Goal: Information Seeking & Learning: Learn about a topic

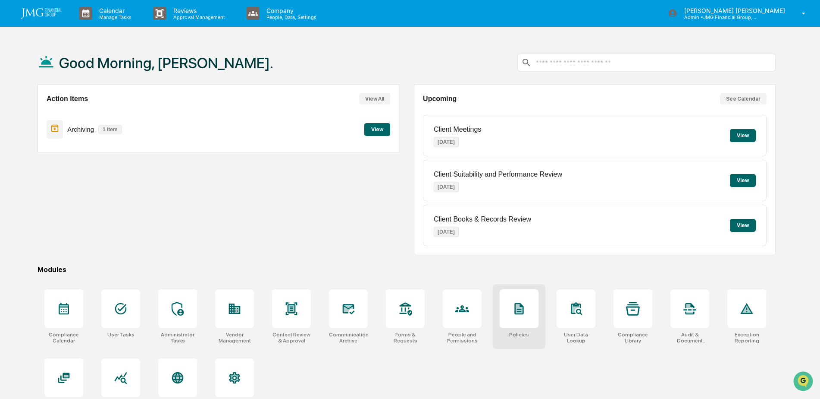
scroll to position [41, 0]
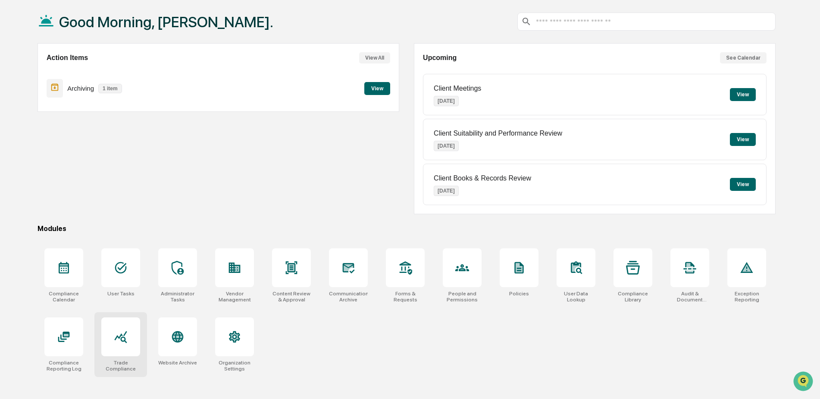
click at [119, 341] on icon at bounding box center [121, 337] width 14 height 14
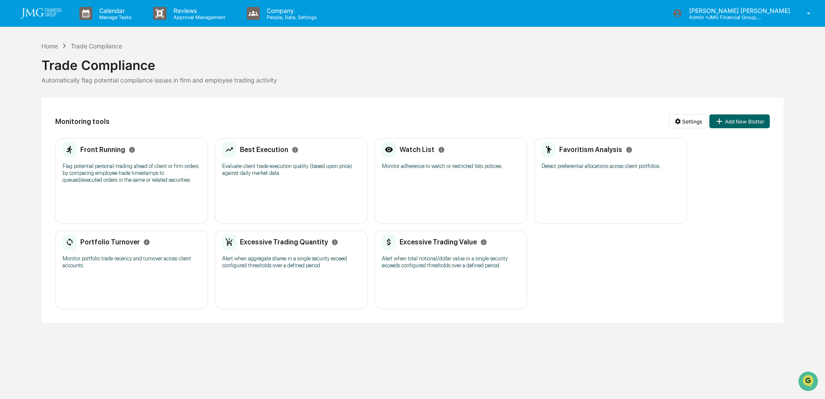
click at [421, 153] on h2 "Watch List" at bounding box center [416, 149] width 35 height 8
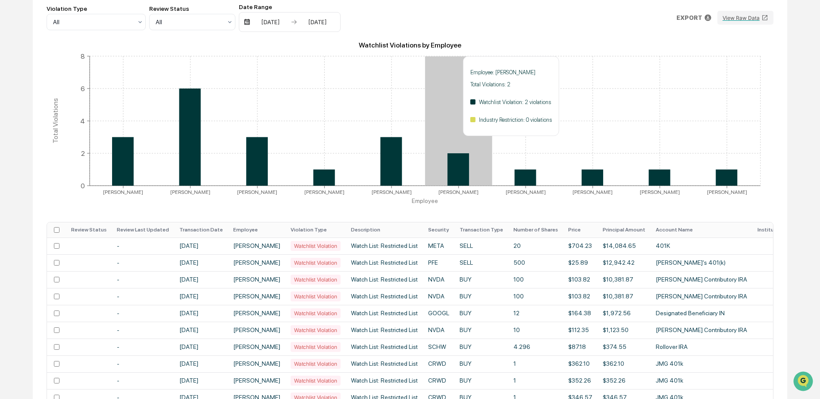
scroll to position [129, 0]
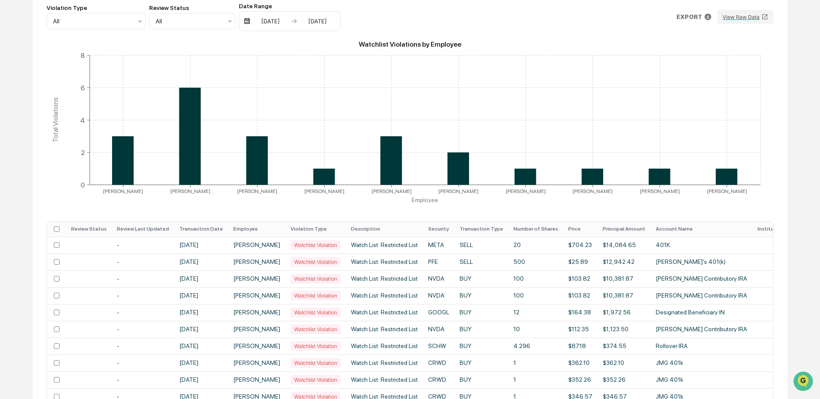
click at [213, 227] on th "Transaction Date" at bounding box center [201, 228] width 54 height 15
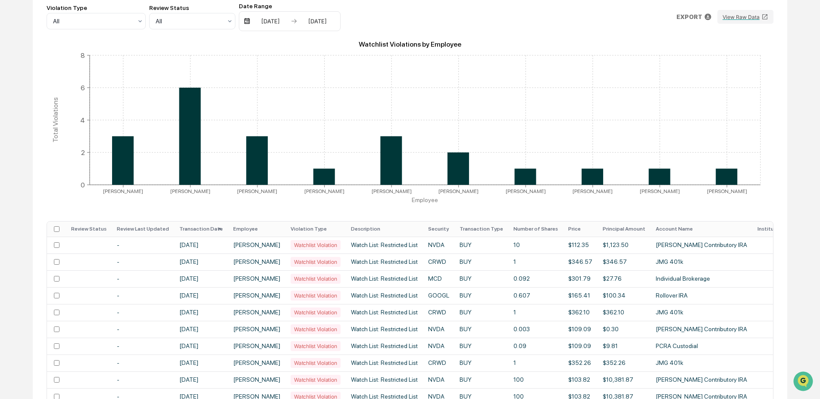
click at [213, 227] on th "Transaction Date" at bounding box center [201, 228] width 54 height 15
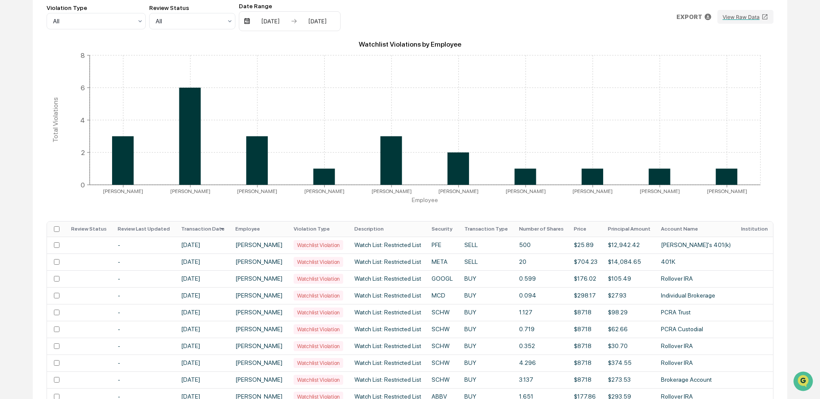
scroll to position [0, 0]
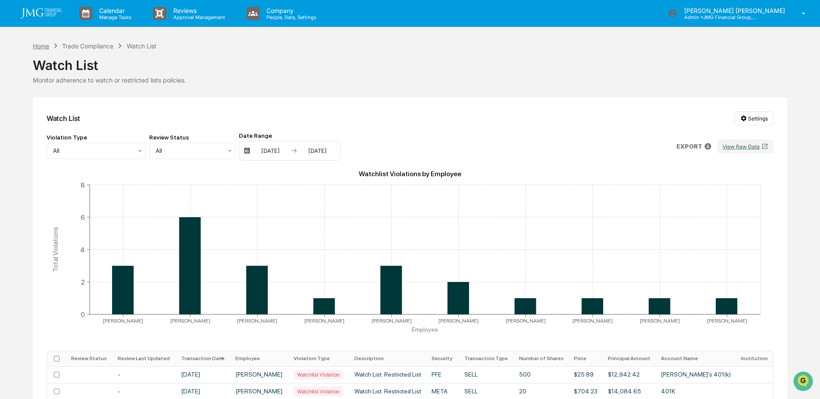
click at [44, 43] on div "Home" at bounding box center [41, 45] width 16 height 7
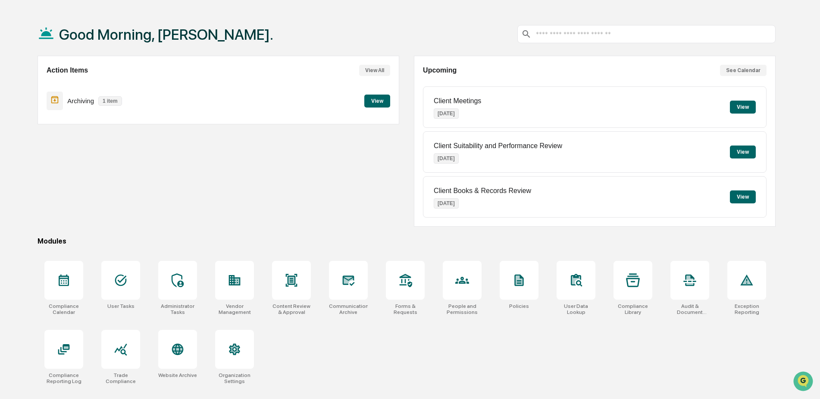
scroll to position [41, 0]
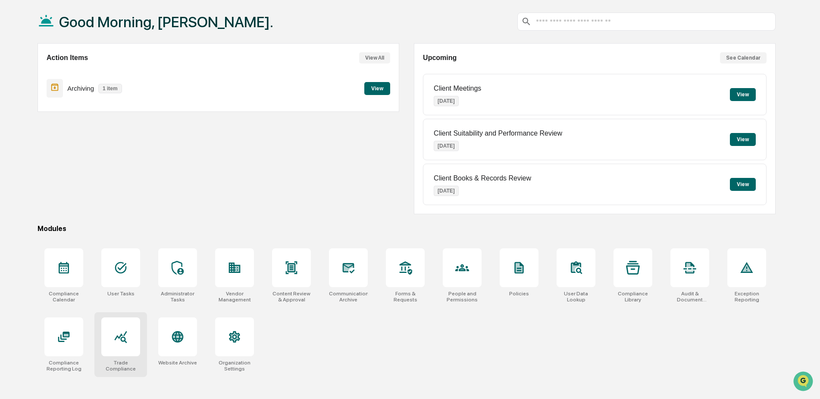
click at [121, 328] on div at bounding box center [120, 336] width 39 height 39
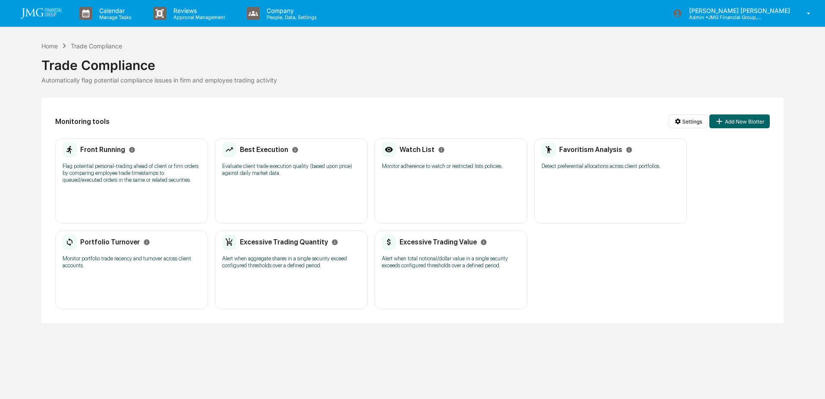
click at [145, 174] on p "Flag potential personal-trading ahead of client or firm orders by comparing emp…" at bounding box center [132, 173] width 138 height 21
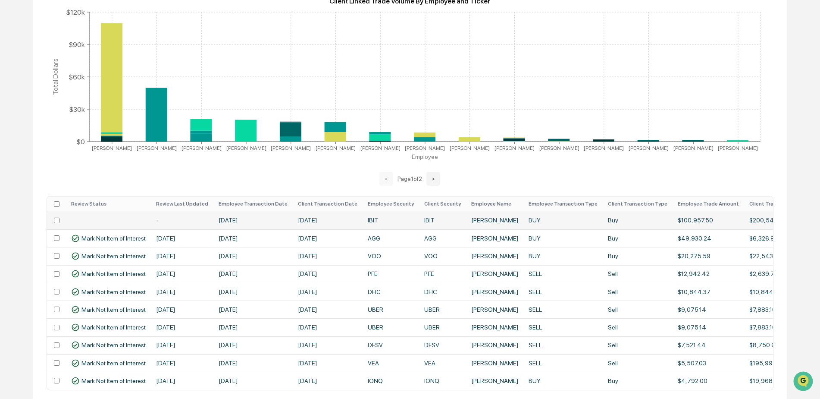
scroll to position [212, 0]
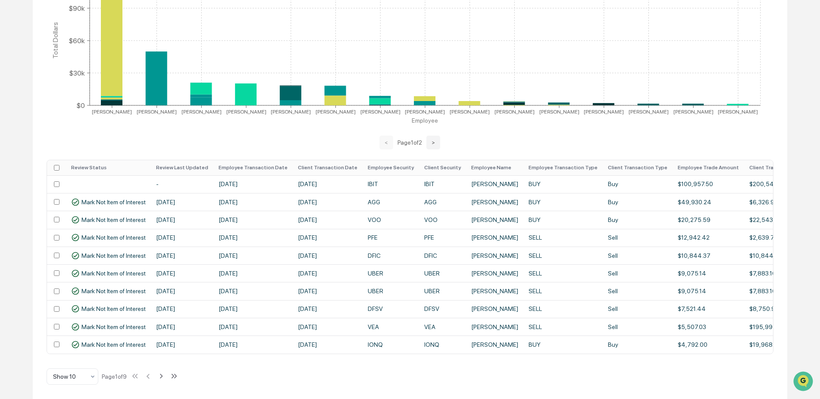
click at [304, 166] on th "Client Transaction Date" at bounding box center [328, 167] width 70 height 15
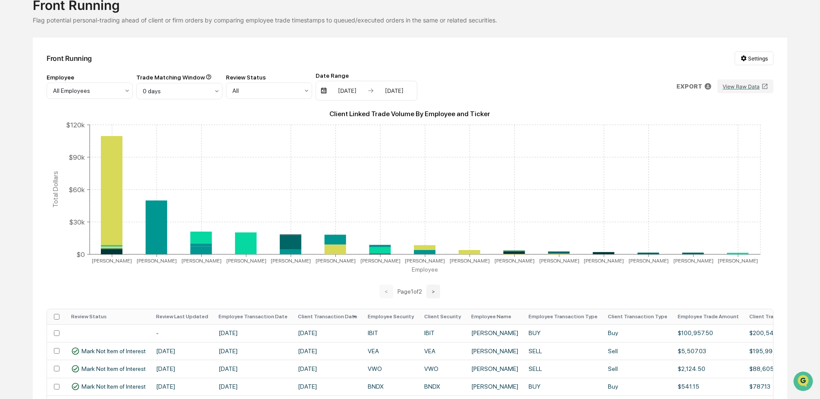
scroll to position [0, 0]
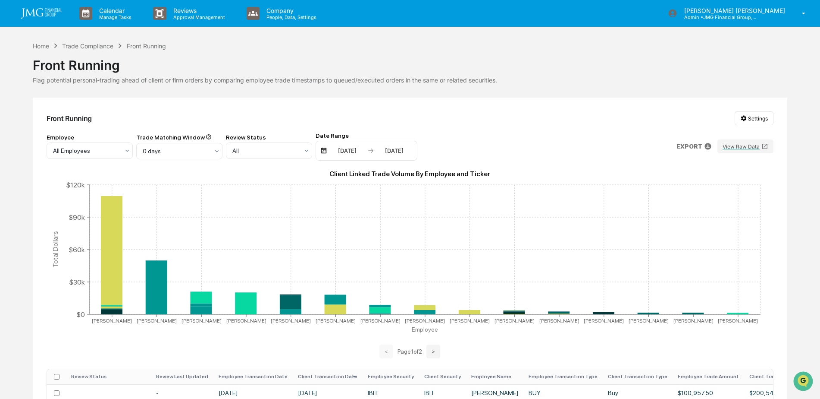
click at [47, 14] on img at bounding box center [41, 13] width 41 height 10
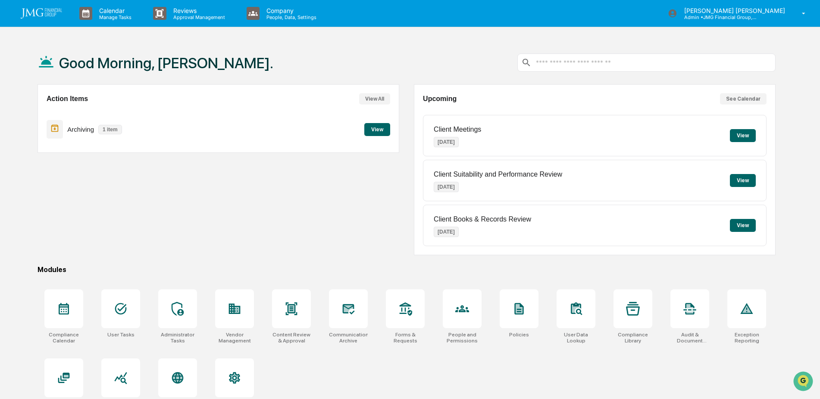
scroll to position [41, 0]
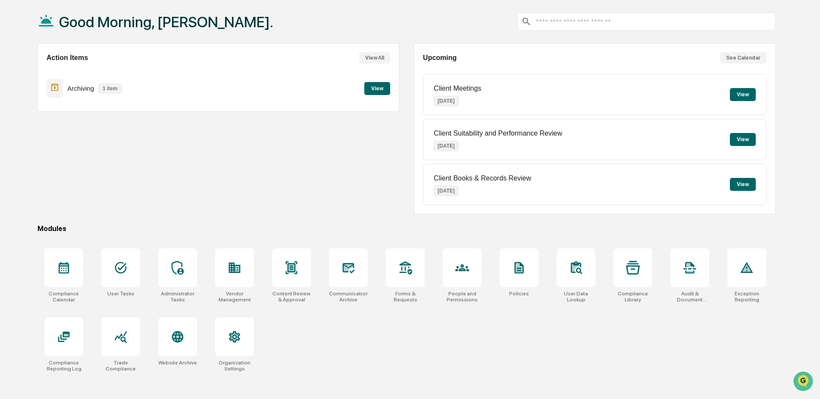
click at [569, 322] on div "Compliance Calendar User Tasks Administrator Tasks Vendor Management Content Re…" at bounding box center [407, 310] width 738 height 134
click at [347, 273] on icon at bounding box center [349, 268] width 14 height 14
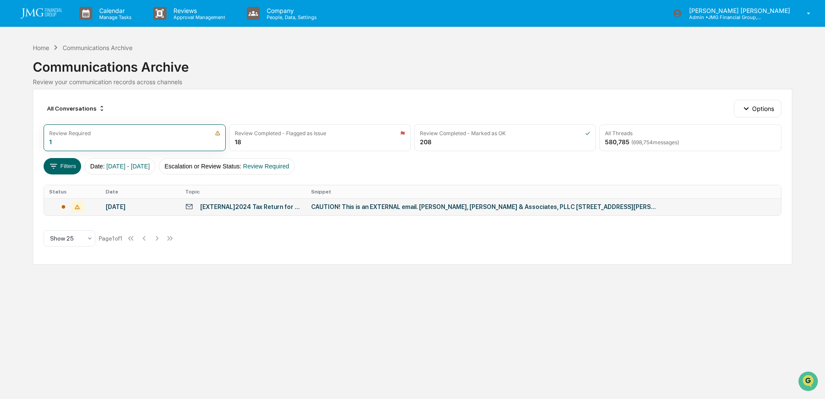
click at [439, 207] on div "CAUTION! This is an EXTERNAL email. McMillan, Whiteman & Associates, PLLC 1107 …" at bounding box center [483, 206] width 345 height 7
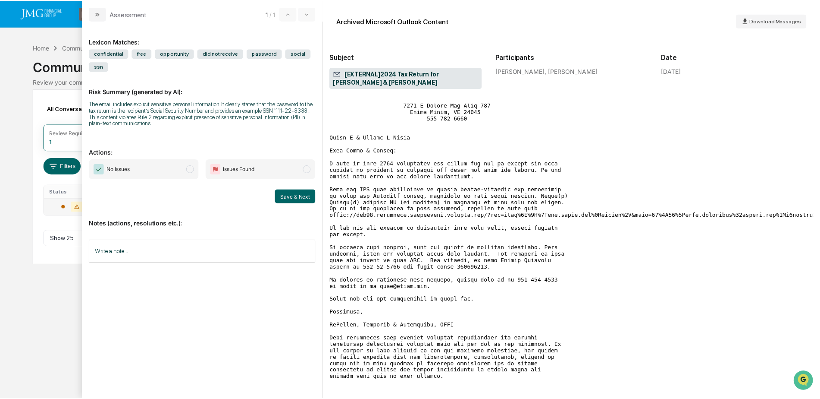
scroll to position [72, 0]
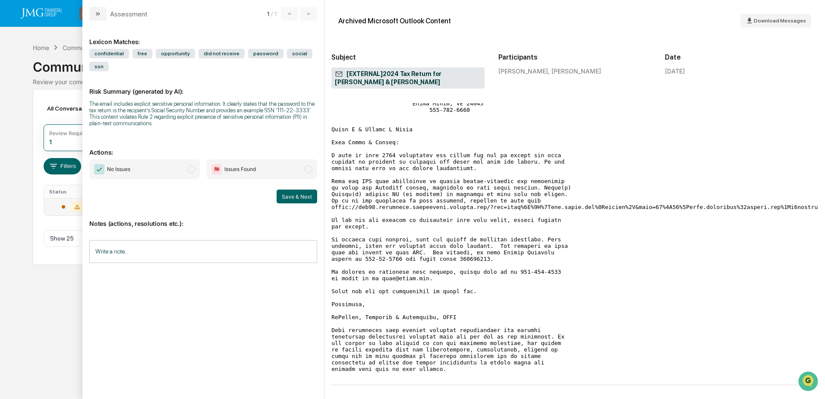
click at [203, 248] on input "Write a note..." at bounding box center [203, 251] width 228 height 23
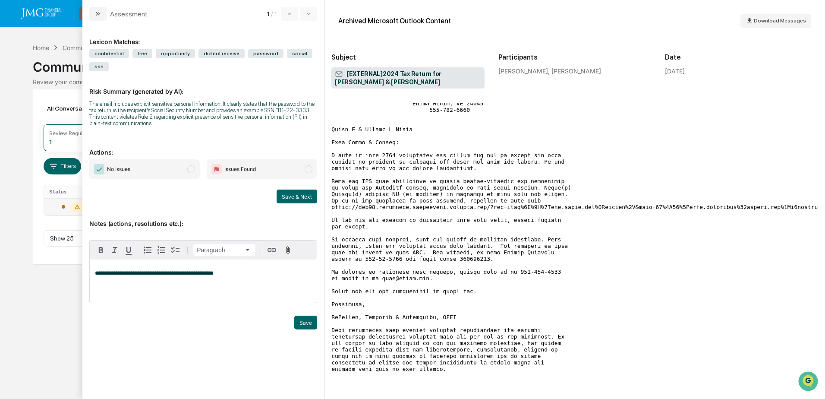
click at [165, 271] on span "**********" at bounding box center [154, 273] width 119 height 6
click at [259, 269] on div "**********" at bounding box center [203, 280] width 227 height 43
click at [306, 323] on button "Save" at bounding box center [305, 322] width 23 height 14
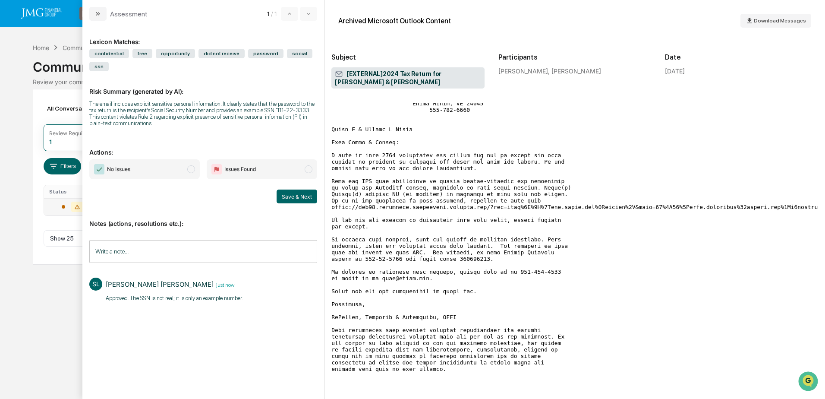
click at [175, 167] on span "No Issues" at bounding box center [144, 169] width 110 height 20
click at [303, 196] on button "Save & Next" at bounding box center [296, 196] width 41 height 14
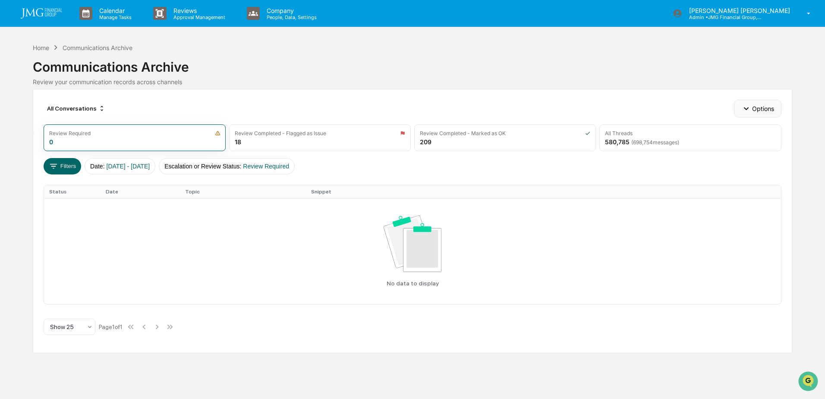
click at [756, 110] on button "Options" at bounding box center [757, 108] width 47 height 17
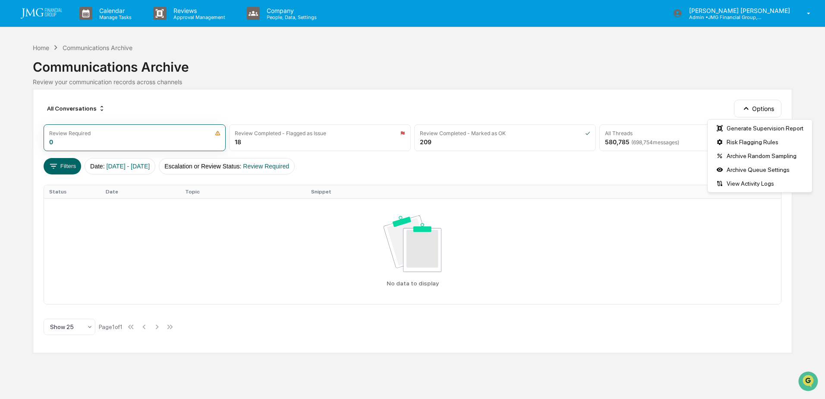
click at [686, 107] on div "All Conversations Options" at bounding box center [412, 108] width 737 height 17
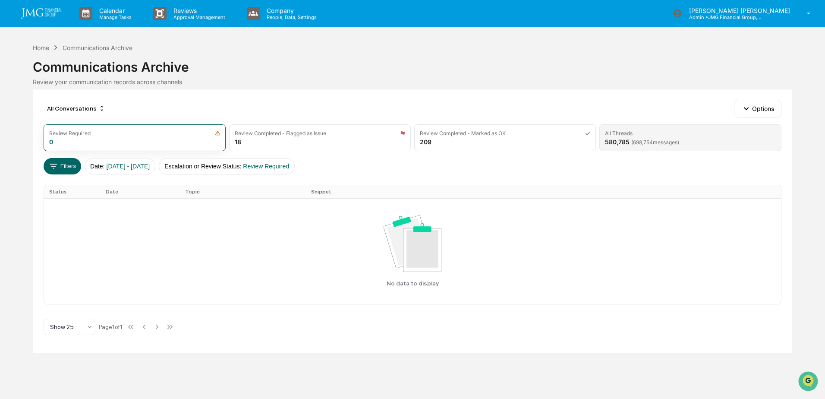
click at [670, 135] on div "All Threads" at bounding box center [690, 133] width 170 height 6
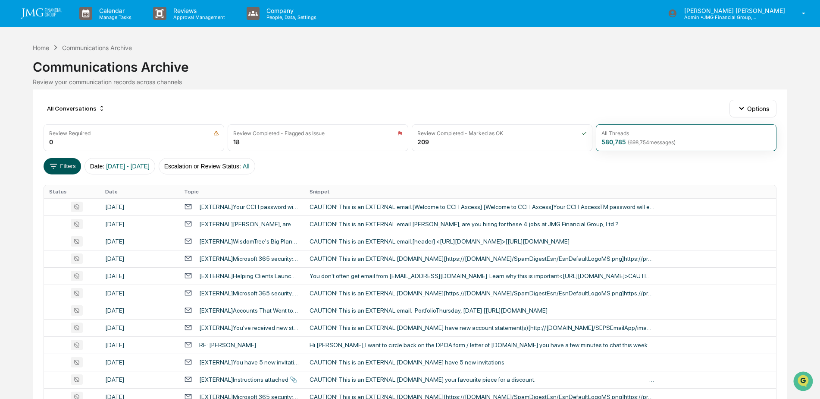
click at [65, 166] on button "Filters" at bounding box center [63, 166] width 38 height 16
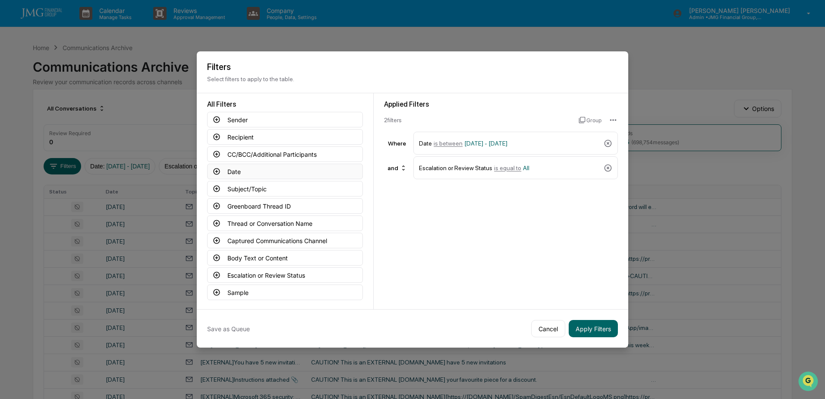
click at [260, 173] on button "Date" at bounding box center [285, 171] width 156 height 16
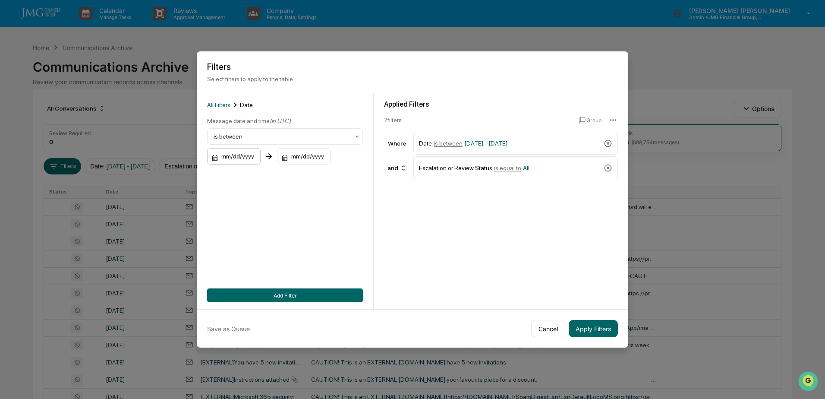
click at [248, 157] on div "mm/dd/yyyy" at bounding box center [233, 156] width 53 height 16
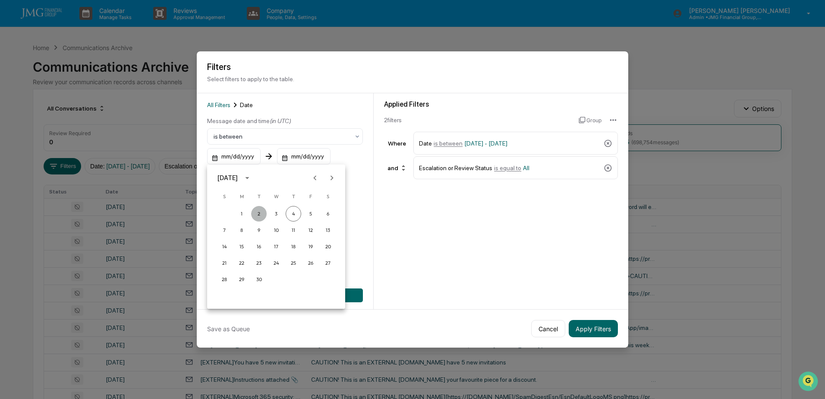
click at [265, 214] on button "2" at bounding box center [259, 214] width 16 height 16
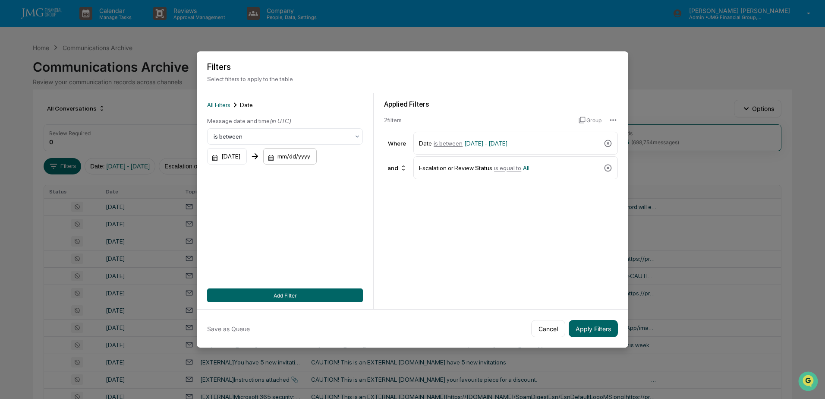
click at [312, 158] on div "mm/dd/yyyy" at bounding box center [289, 156] width 53 height 16
click at [362, 209] on button "4" at bounding box center [363, 214] width 16 height 16
click at [323, 294] on button "Add Filter" at bounding box center [285, 295] width 156 height 14
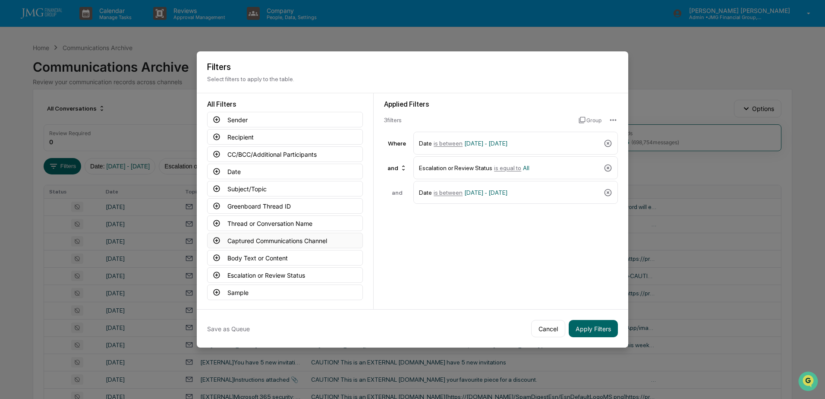
click at [297, 242] on button "Captured Communications Channel" at bounding box center [285, 240] width 156 height 16
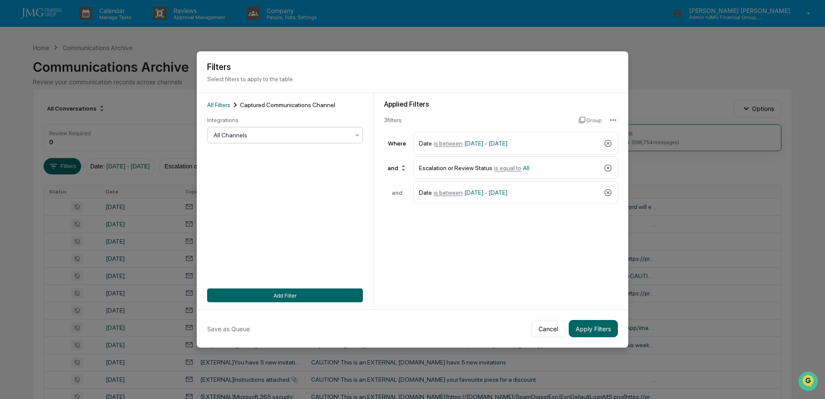
click at [322, 139] on div at bounding box center [282, 135] width 136 height 9
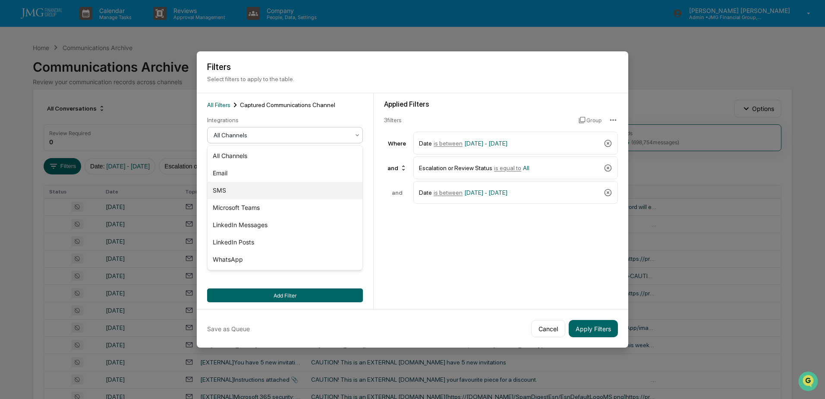
click at [241, 189] on div "SMS" at bounding box center [284, 190] width 155 height 17
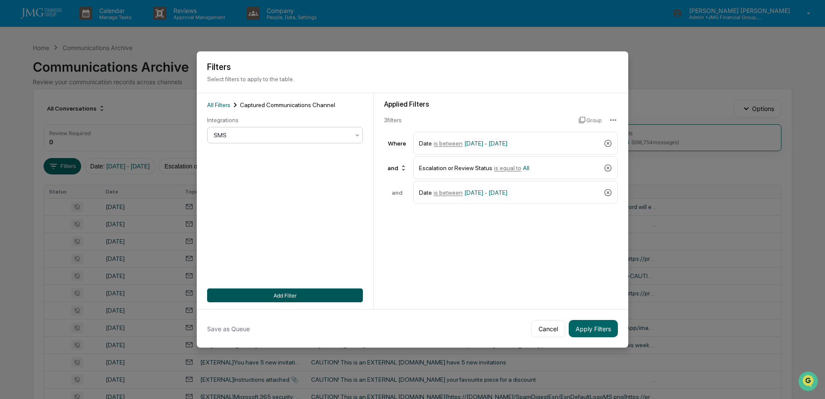
click at [286, 295] on button "Add Filter" at bounding box center [285, 295] width 156 height 14
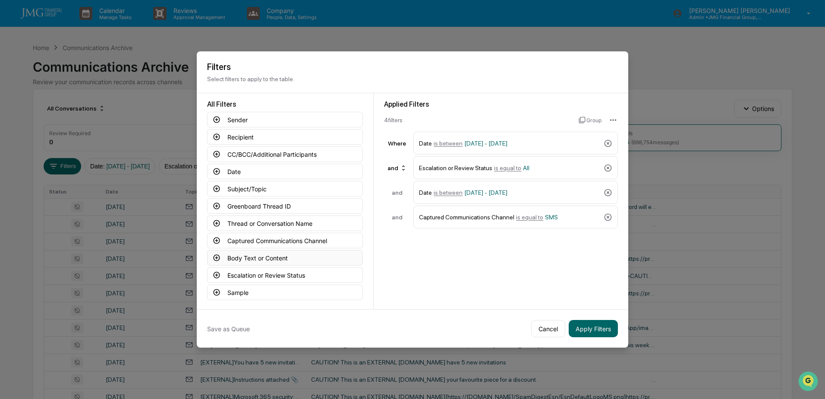
click at [295, 259] on button "Body Text or Content" at bounding box center [285, 258] width 156 height 16
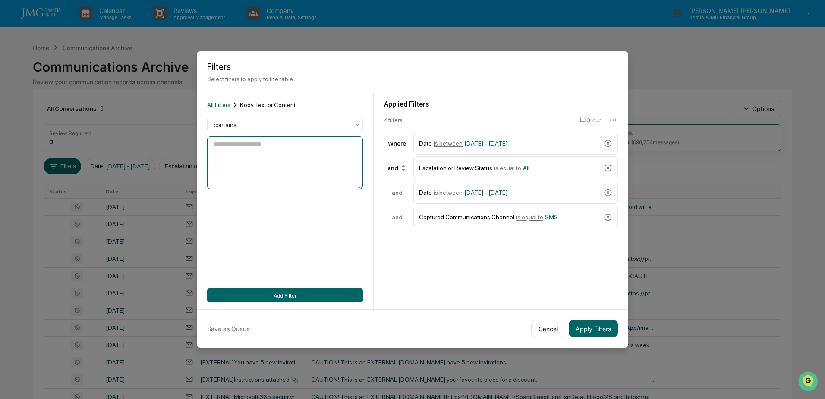
click at [283, 162] on textarea at bounding box center [285, 162] width 156 height 53
type textarea "*******"
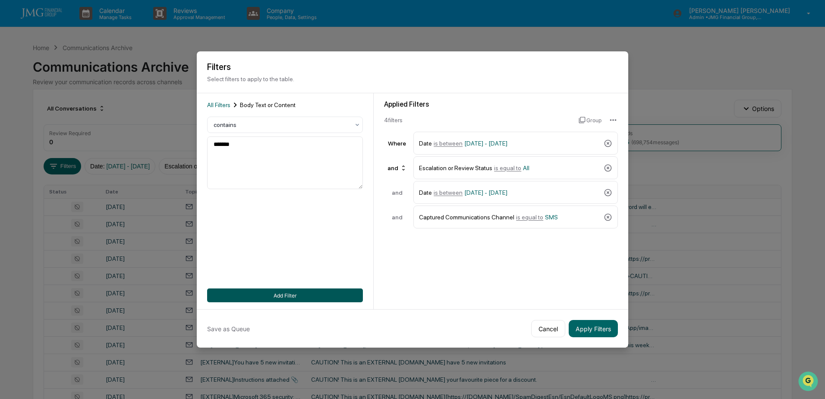
click at [286, 295] on button "Add Filter" at bounding box center [285, 295] width 156 height 14
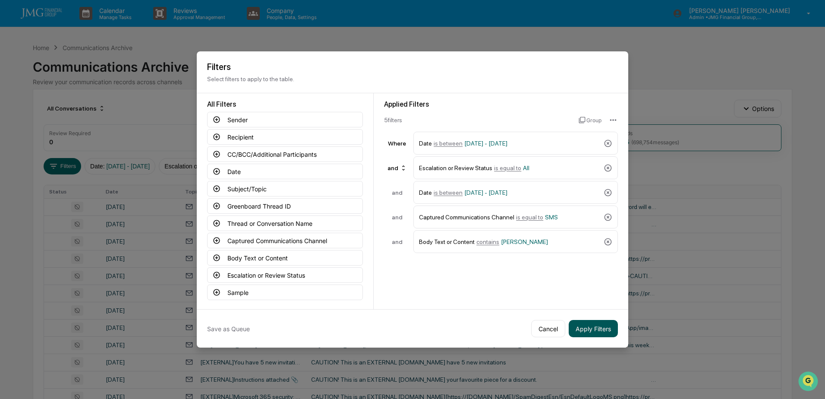
click at [591, 331] on button "Apply Filters" at bounding box center [593, 328] width 49 height 17
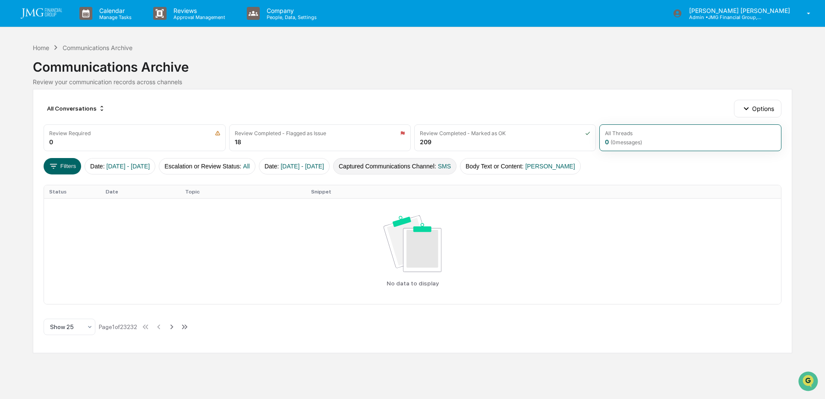
click at [451, 167] on span "SMS" at bounding box center [444, 166] width 13 height 7
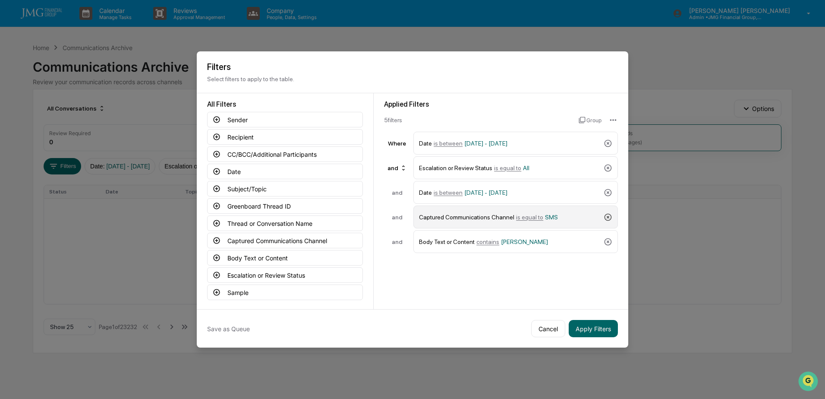
click at [608, 216] on icon at bounding box center [607, 217] width 9 height 9
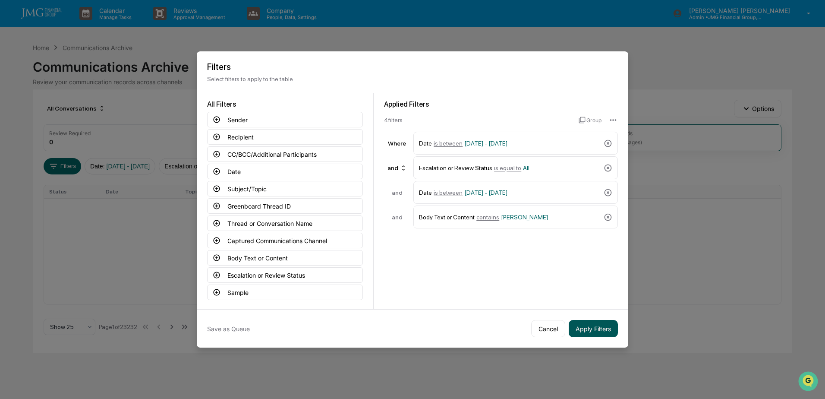
click at [597, 327] on button "Apply Filters" at bounding box center [593, 328] width 49 height 17
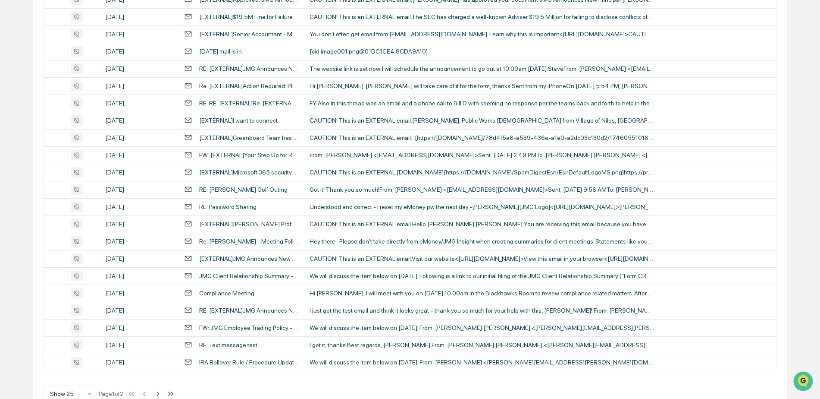
scroll to position [280, 0]
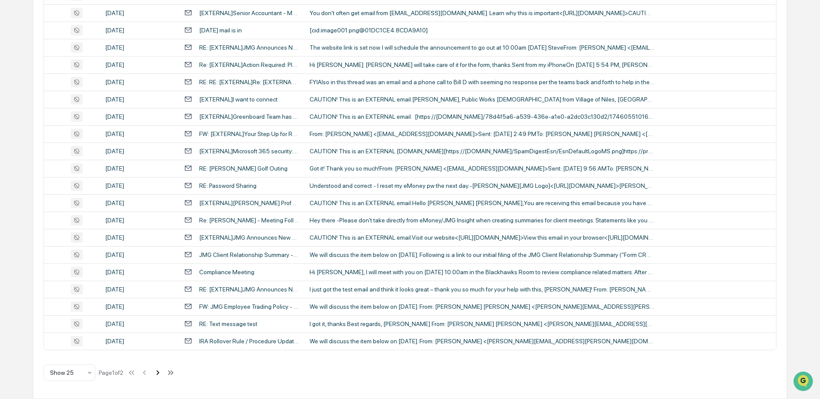
click at [160, 372] on icon at bounding box center [158, 372] width 3 height 5
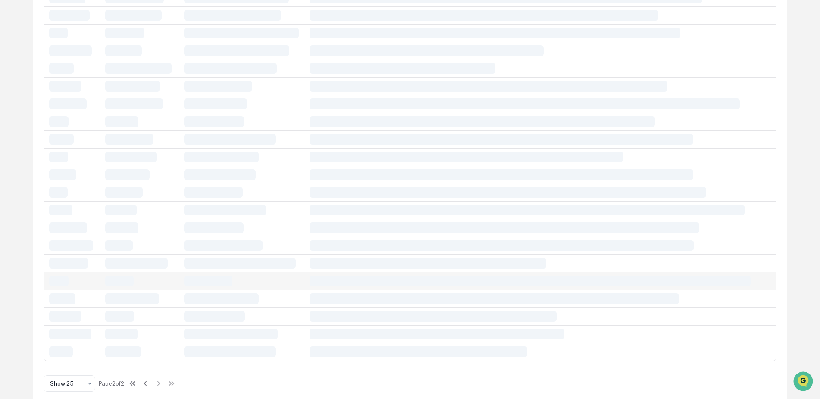
scroll to position [142, 0]
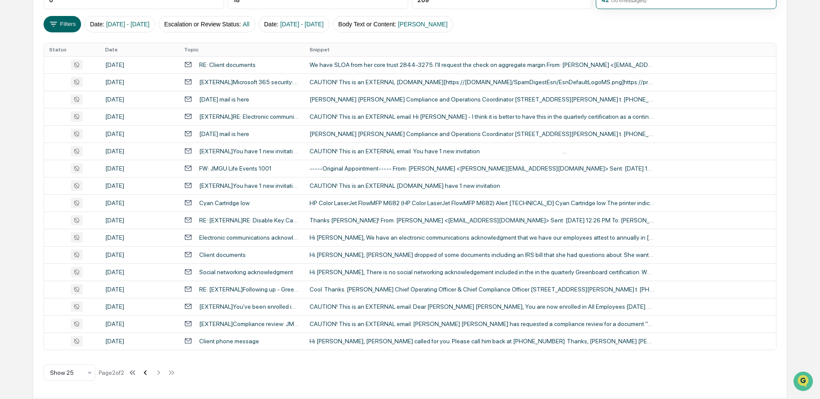
click at [146, 374] on icon at bounding box center [145, 372] width 9 height 9
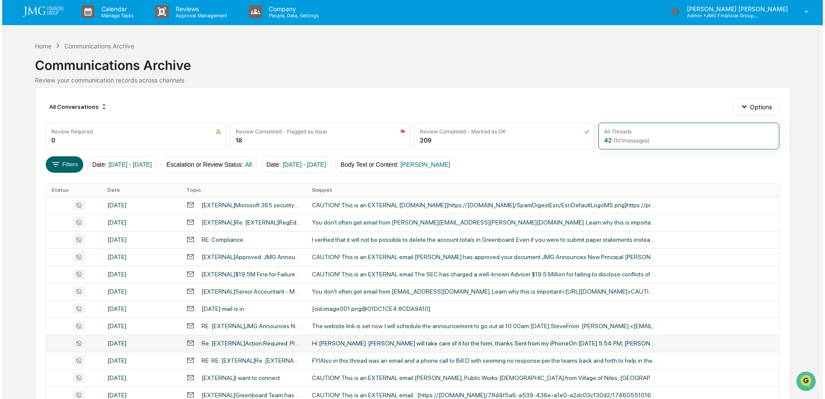
scroll to position [0, 0]
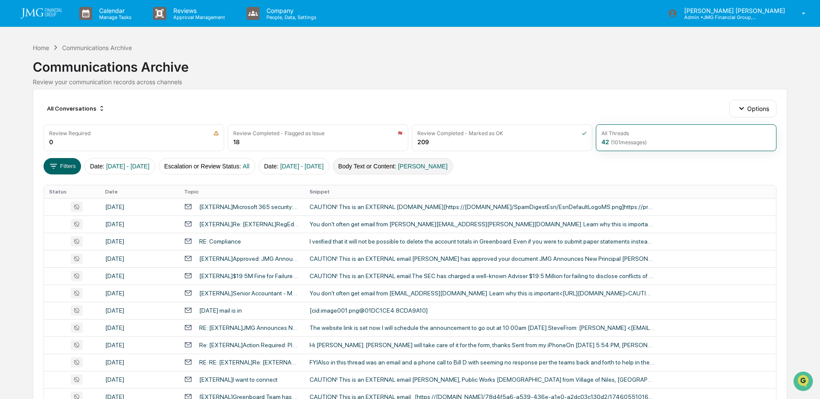
click at [446, 164] on span "lennart" at bounding box center [423, 166] width 50 height 7
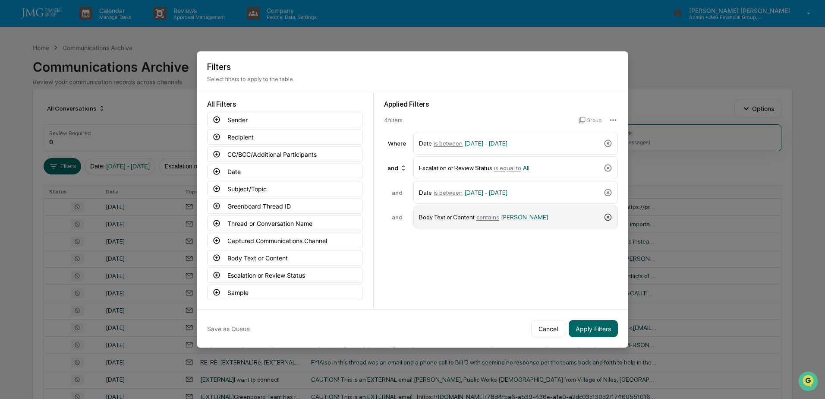
click at [609, 217] on icon at bounding box center [607, 216] width 7 height 7
click at [305, 241] on button "Captured Communications Channel" at bounding box center [285, 240] width 156 height 16
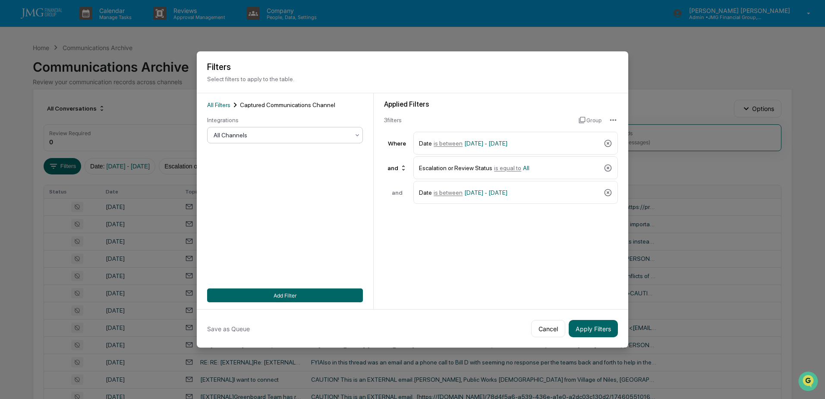
click at [330, 135] on div at bounding box center [282, 135] width 136 height 9
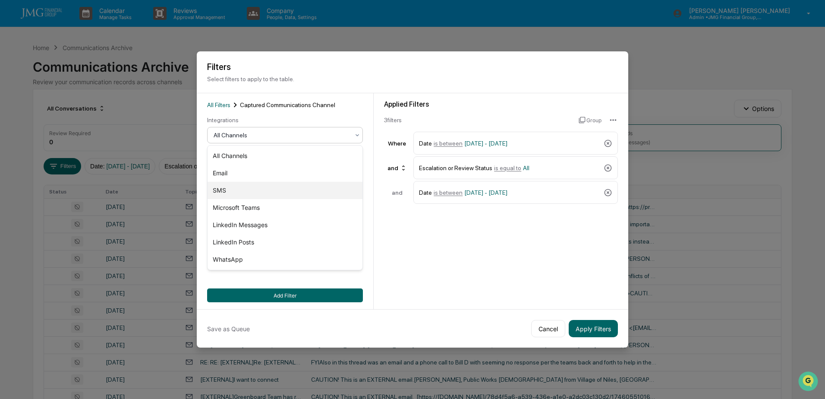
click at [229, 191] on div "SMS" at bounding box center [284, 190] width 155 height 17
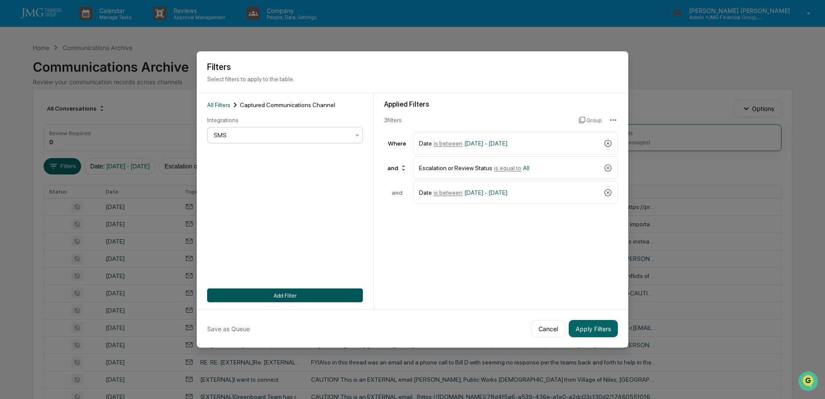
click at [305, 290] on button "Add Filter" at bounding box center [285, 295] width 156 height 14
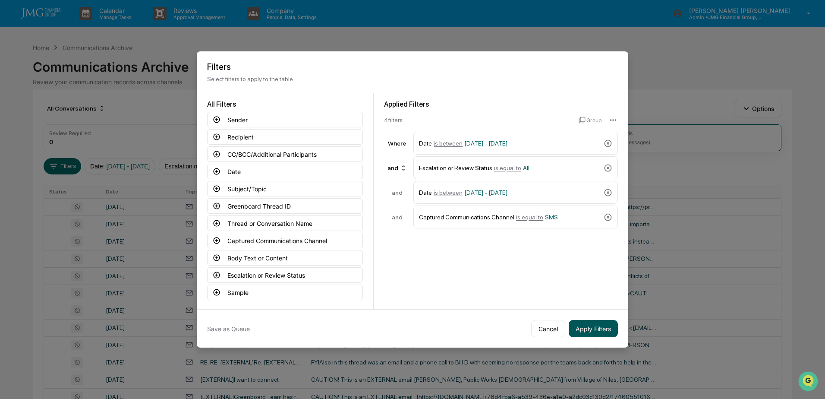
click at [587, 330] on button "Apply Filters" at bounding box center [593, 328] width 49 height 17
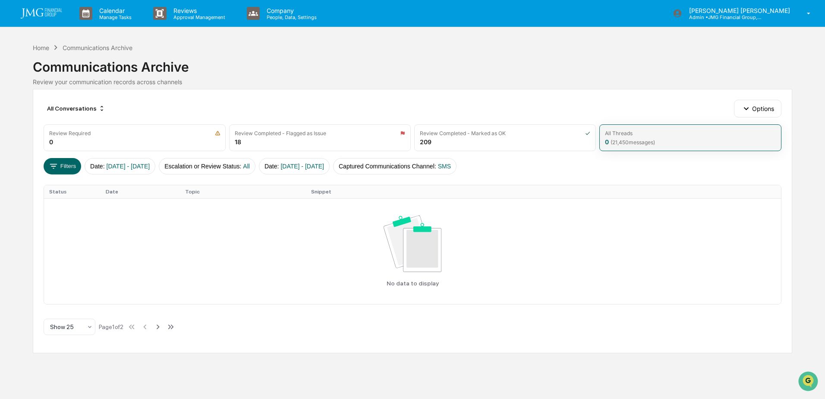
click at [653, 136] on div "All Threads 0 ( 21,450 messages)" at bounding box center [690, 137] width 182 height 27
click at [647, 139] on span "( 21,450 messages)" at bounding box center [632, 142] width 44 height 6
click at [150, 168] on span "01/01/2024 - 12/31/2025" at bounding box center [129, 166] width 44 height 7
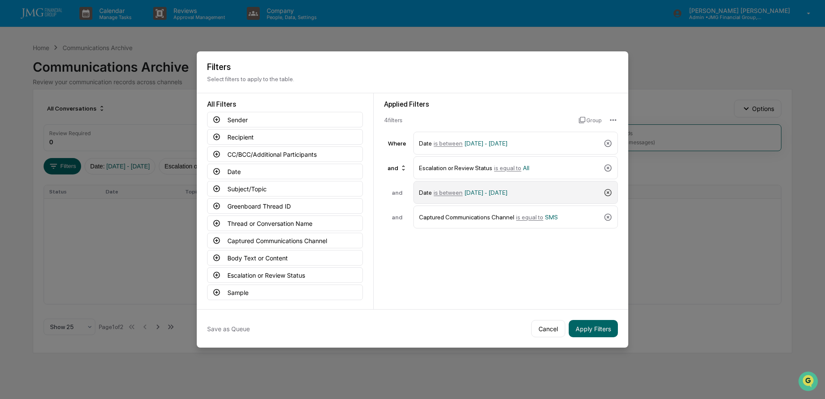
click at [609, 192] on icon at bounding box center [607, 192] width 9 height 9
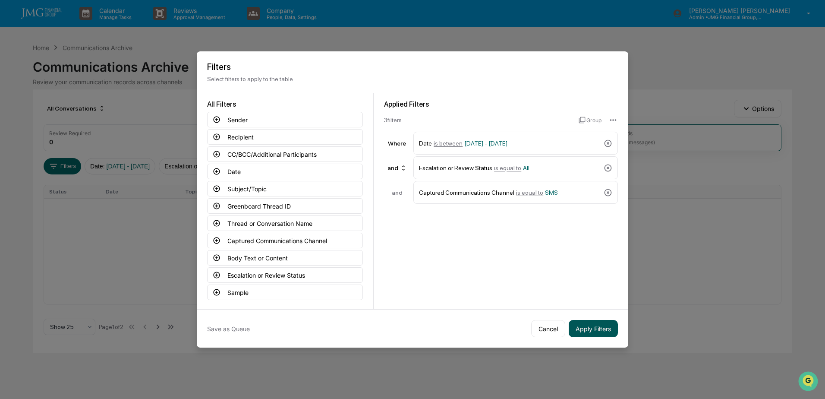
click at [597, 326] on button "Apply Filters" at bounding box center [593, 328] width 49 height 17
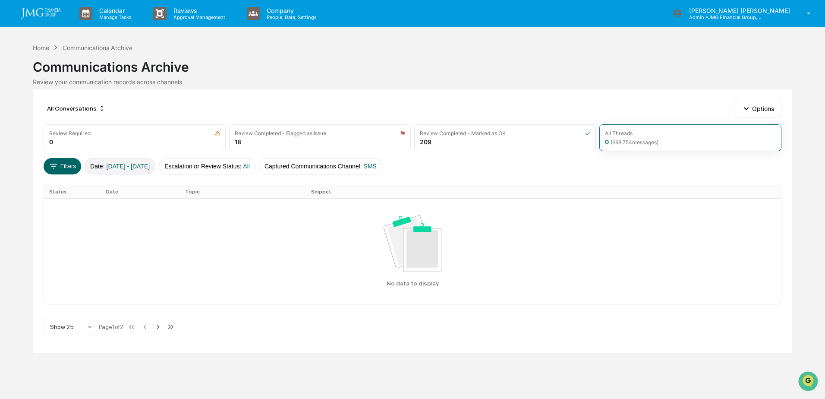
click at [150, 170] on button "Date : 01/01/2024 - 12/31/2025" at bounding box center [120, 166] width 71 height 16
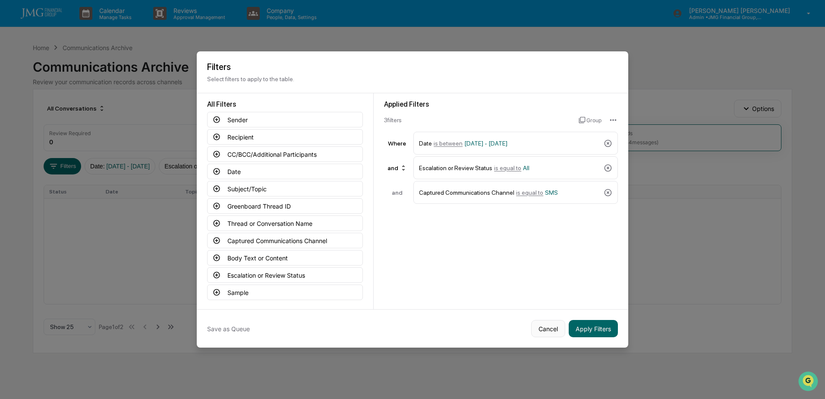
click at [547, 327] on button "Cancel" at bounding box center [548, 328] width 34 height 17
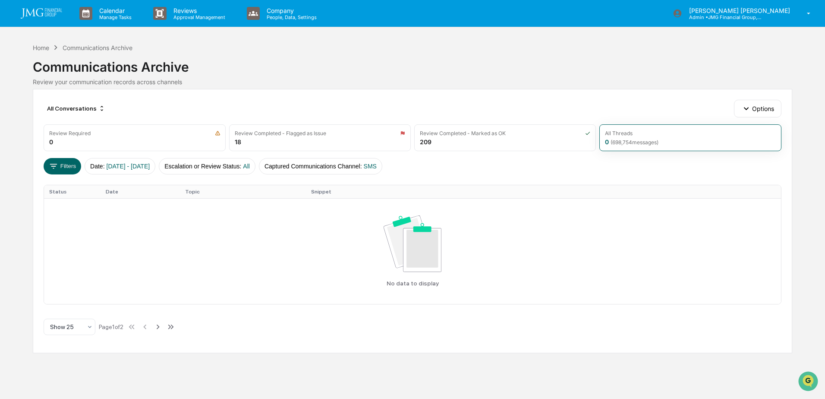
click at [573, 176] on div "All Conversations Options Review Required 0 Review Completed - Flagged as Issue…" at bounding box center [412, 221] width 759 height 264
click at [64, 166] on button "Filters" at bounding box center [63, 166] width 38 height 16
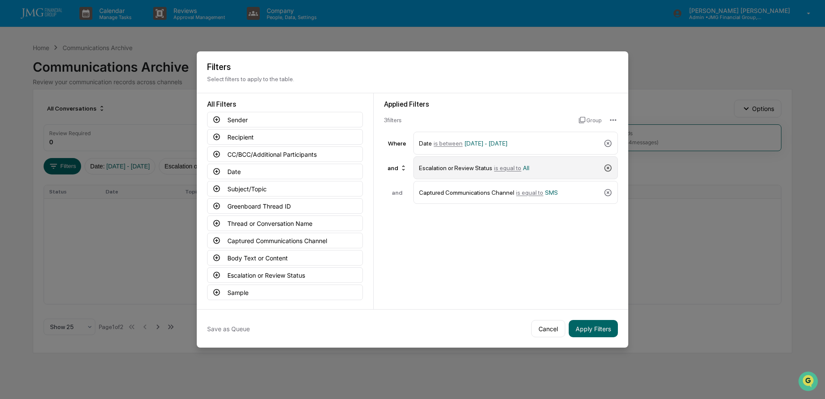
click at [611, 164] on icon at bounding box center [607, 167] width 9 height 9
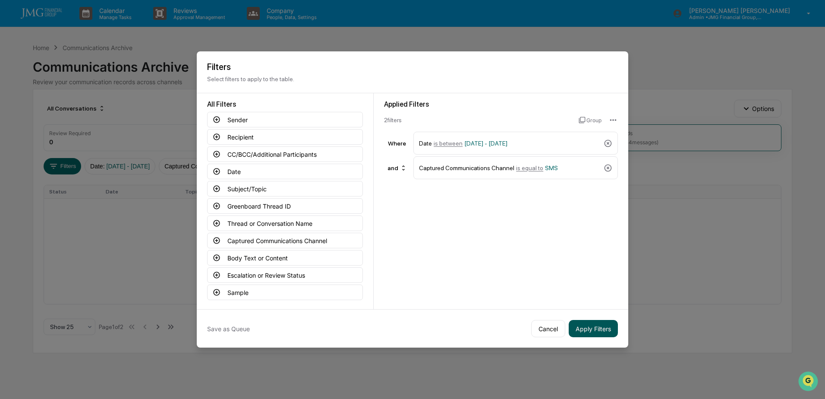
click at [596, 325] on button "Apply Filters" at bounding box center [593, 328] width 49 height 17
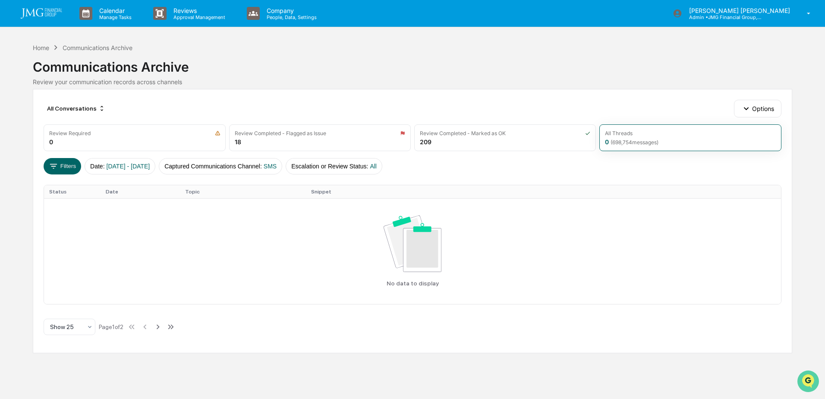
click at [809, 376] on img "Open customer support" at bounding box center [808, 380] width 22 height 17
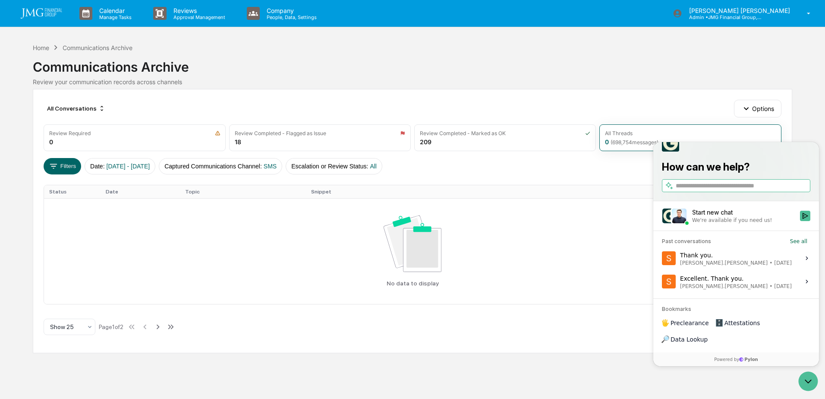
click at [750, 223] on div "We're available if you need us!" at bounding box center [732, 220] width 80 height 7
click at [800, 221] on button "Start new chat We're available if you need us!" at bounding box center [805, 215] width 10 height 10
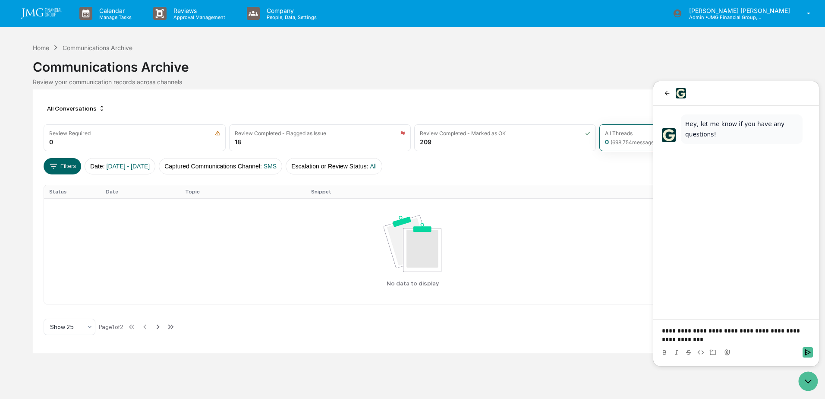
click at [711, 330] on p "**********" at bounding box center [736, 334] width 148 height 17
click at [694, 341] on p "**********" at bounding box center [736, 334] width 148 height 17
click at [680, 339] on p "**********" at bounding box center [736, 334] width 148 height 17
click at [727, 340] on p "**********" at bounding box center [736, 330] width 148 height 26
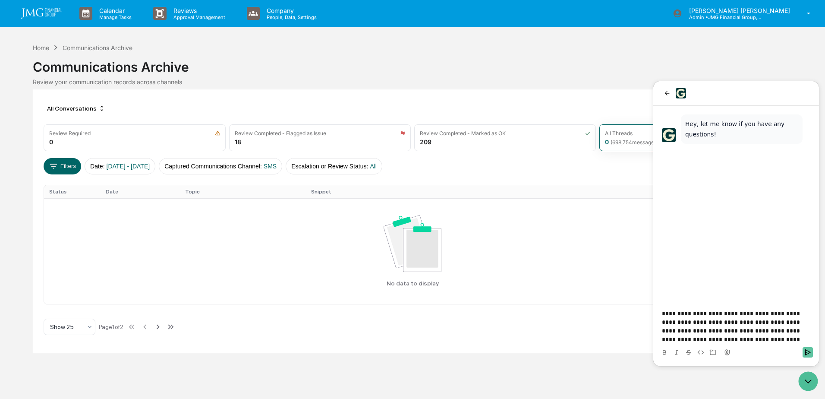
click at [804, 351] on button "Send" at bounding box center [807, 352] width 10 height 10
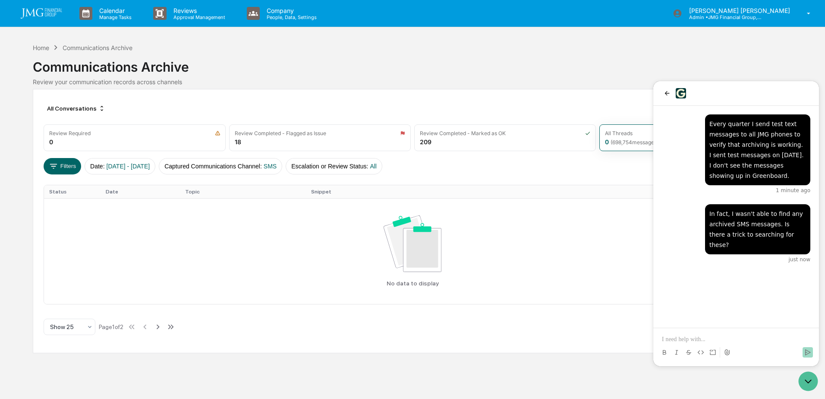
click at [762, 304] on div "In fact, I wasn't able to find any archived SMS messages. Is there a trick to s…" at bounding box center [736, 217] width 166 height 222
click at [716, 341] on p at bounding box center [736, 339] width 148 height 9
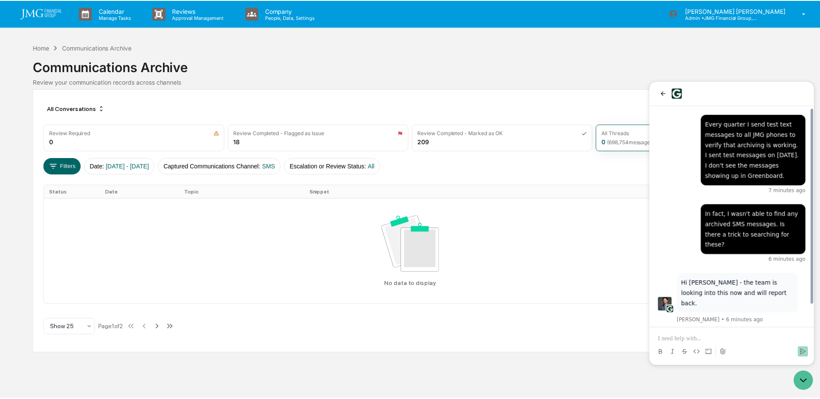
scroll to position [23, 0]
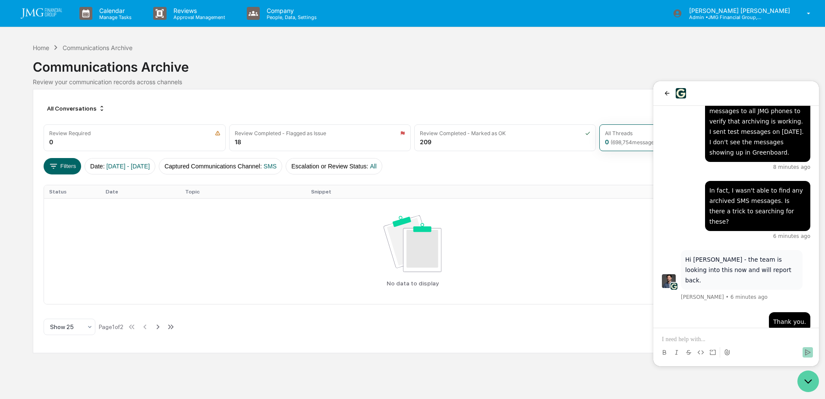
click at [807, 380] on icon "Open customer support" at bounding box center [808, 381] width 22 height 22
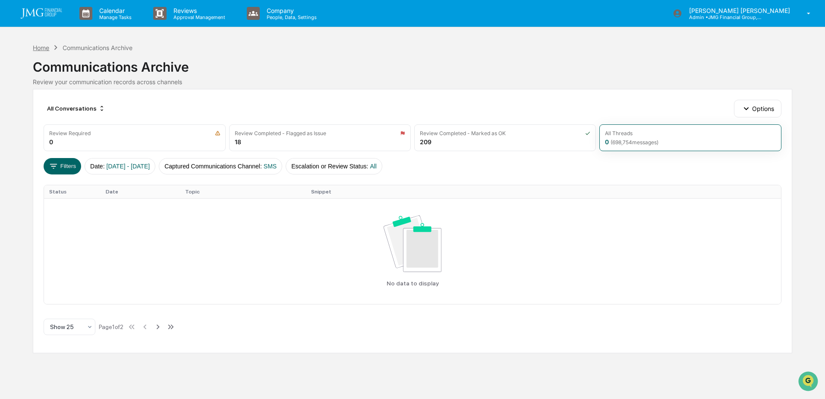
click at [42, 50] on div "Home" at bounding box center [41, 47] width 16 height 7
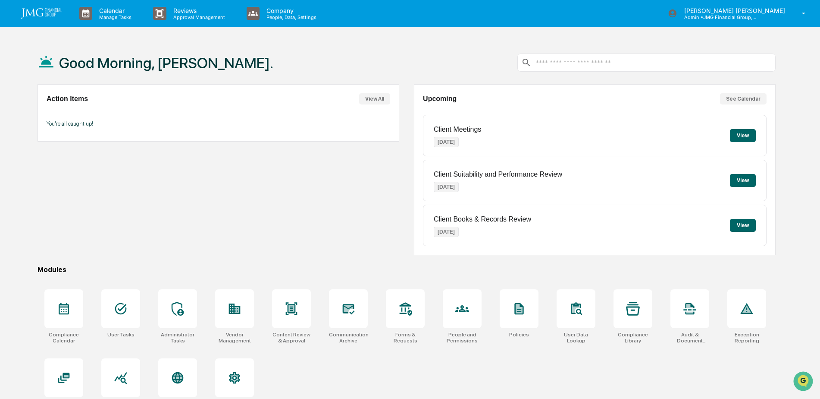
scroll to position [41, 0]
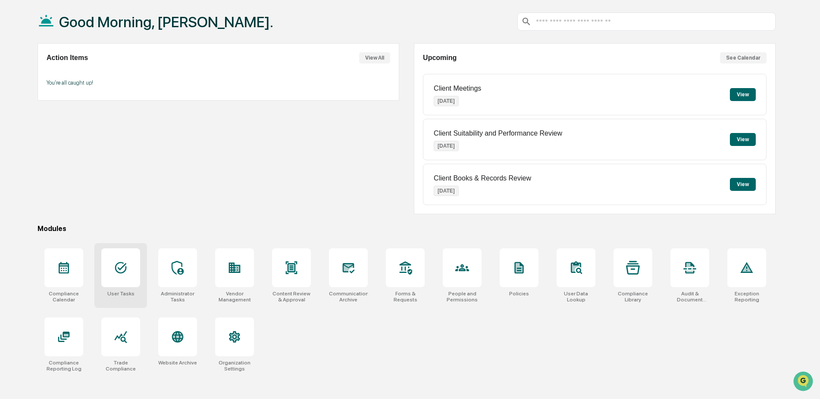
click at [139, 267] on div at bounding box center [120, 267] width 39 height 39
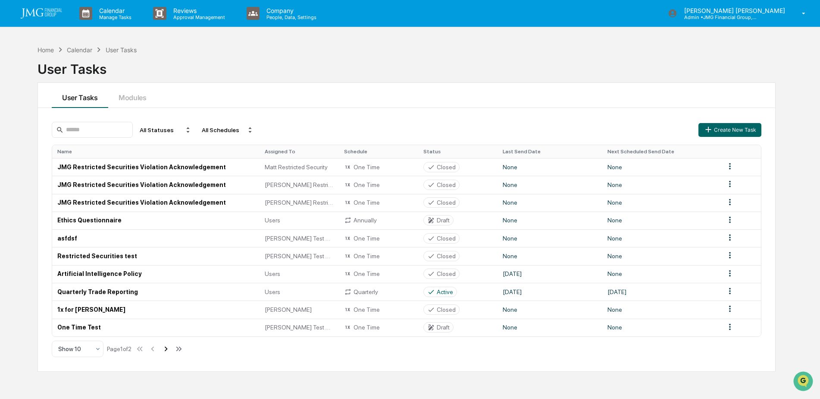
click at [171, 350] on icon at bounding box center [165, 348] width 9 height 9
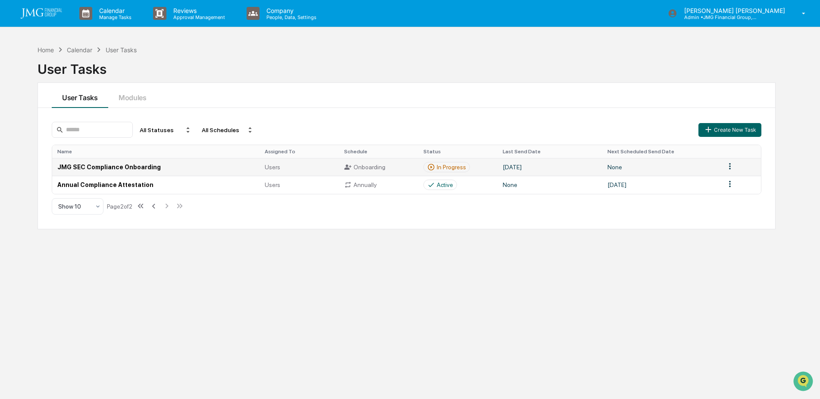
click at [215, 165] on td "JMG SEC Compliance Onboarding" at bounding box center [155, 167] width 207 height 18
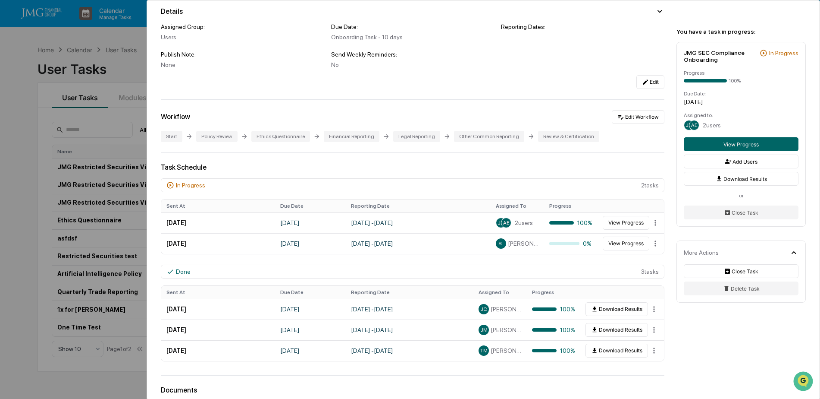
scroll to position [86, 0]
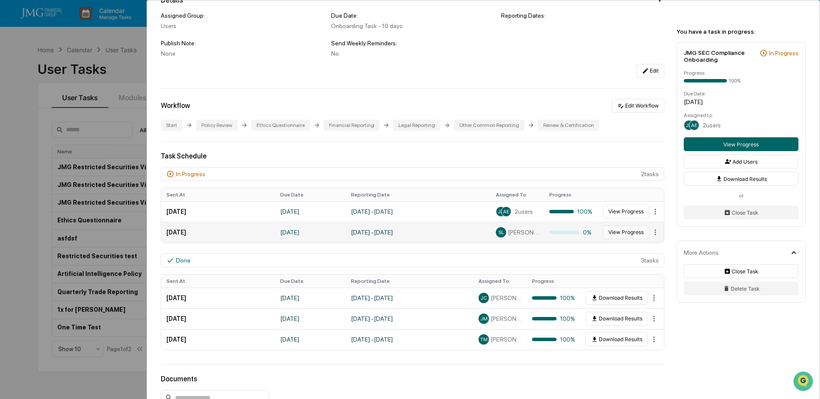
click at [613, 235] on button "View Progress" at bounding box center [626, 232] width 47 height 14
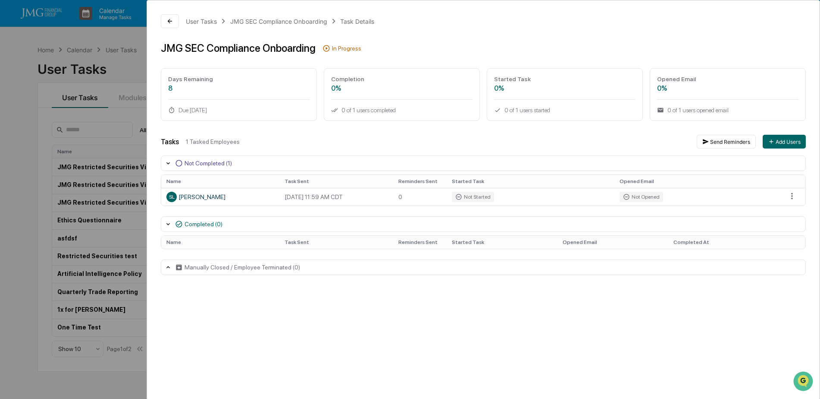
click at [123, 35] on div "User Tasks JMG SEC Compliance Onboarding Task Details JMG SEC Compliance Onboar…" at bounding box center [410, 199] width 820 height 399
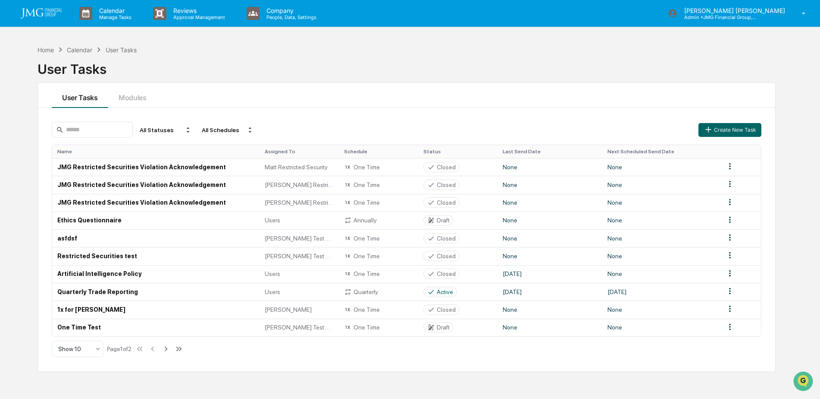
click at [53, 16] on img at bounding box center [41, 13] width 41 height 10
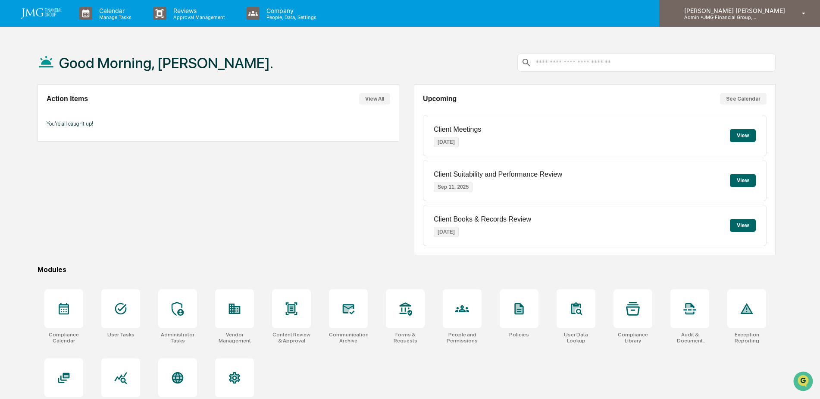
click at [758, 17] on p "Admin • JMG Financial Group, Ltd." at bounding box center [718, 17] width 80 height 6
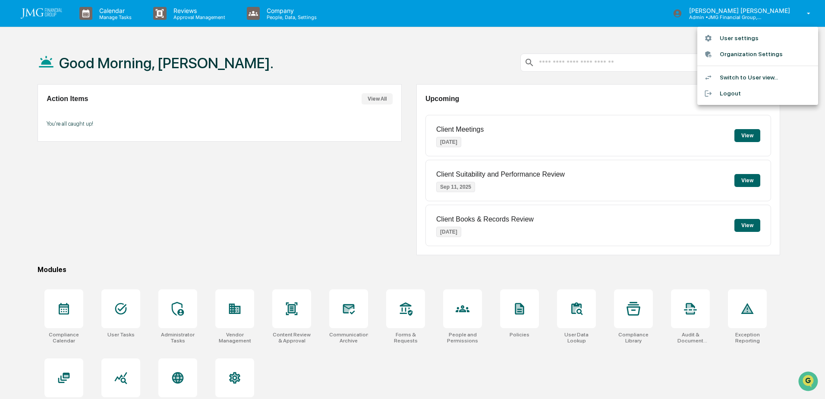
click at [738, 73] on li "Switch to User view..." at bounding box center [757, 77] width 121 height 16
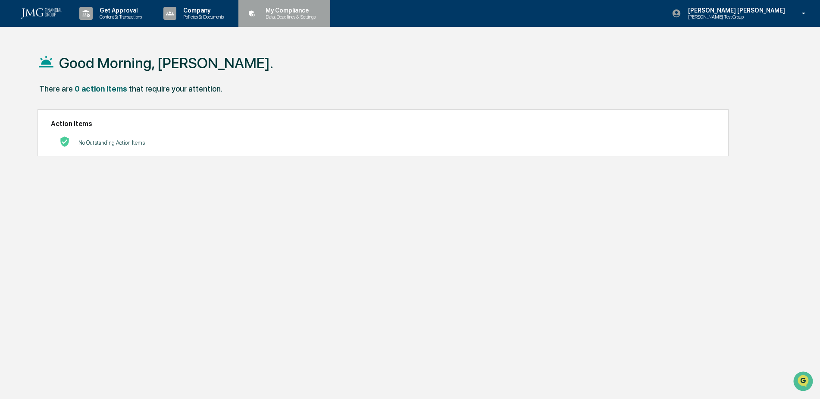
click at [277, 17] on p "Data, Deadlines & Settings" at bounding box center [289, 17] width 61 height 6
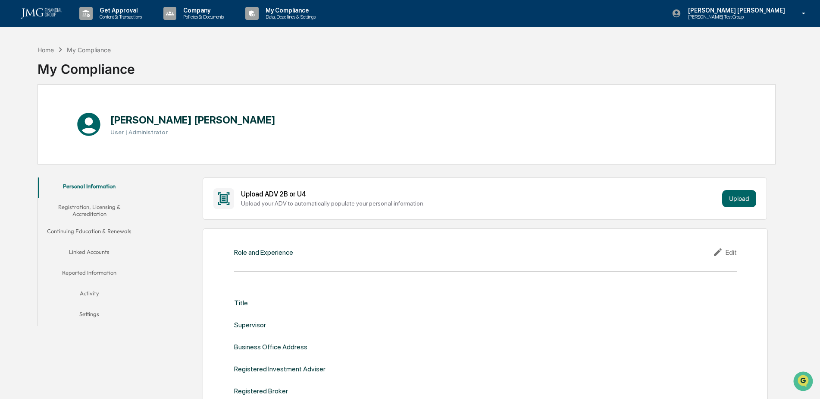
click at [100, 254] on button "Linked Accounts" at bounding box center [89, 253] width 103 height 21
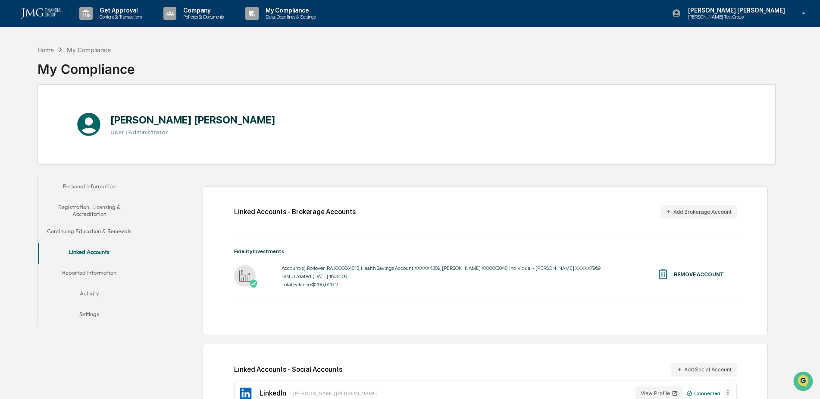
scroll to position [41, 0]
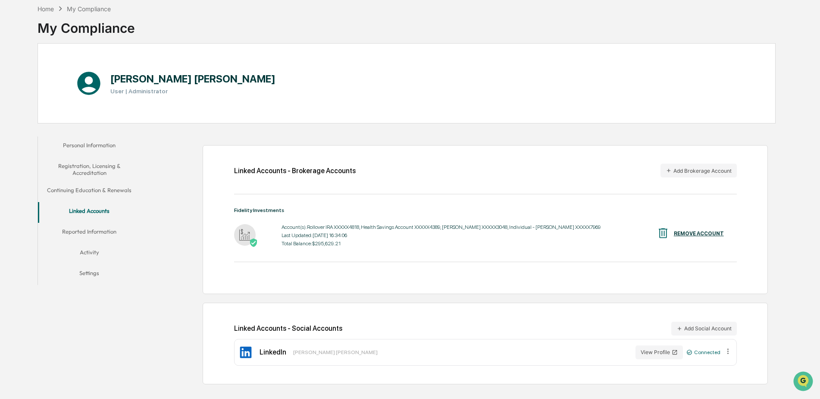
click at [96, 251] on button "Activity" at bounding box center [89, 253] width 103 height 21
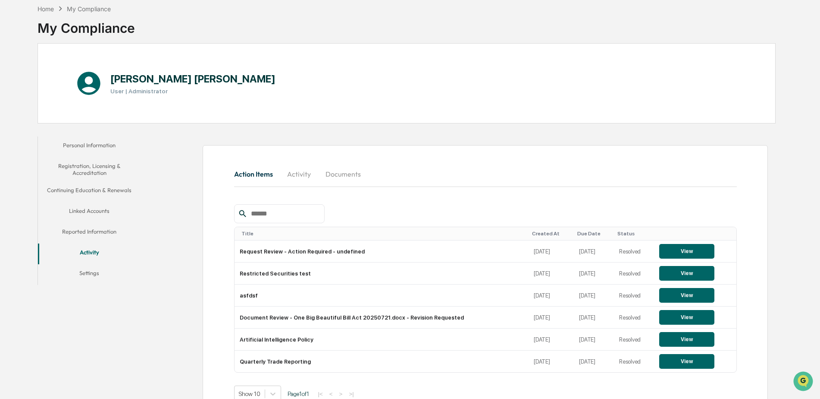
click at [107, 233] on button "Reported Information" at bounding box center [89, 233] width 103 height 21
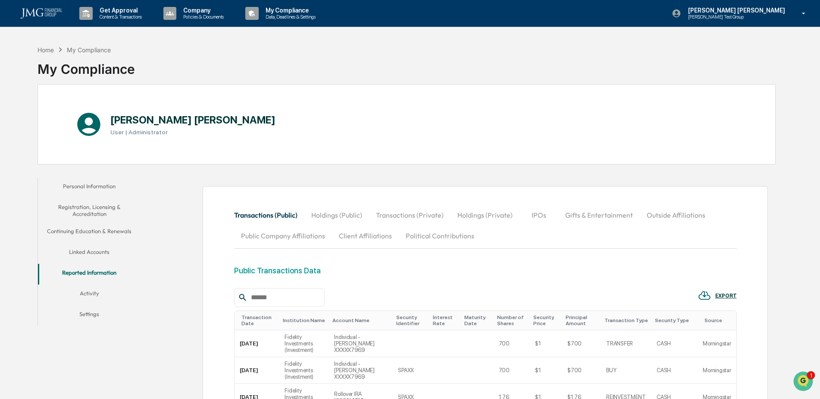
click at [42, 12] on img at bounding box center [41, 13] width 41 height 10
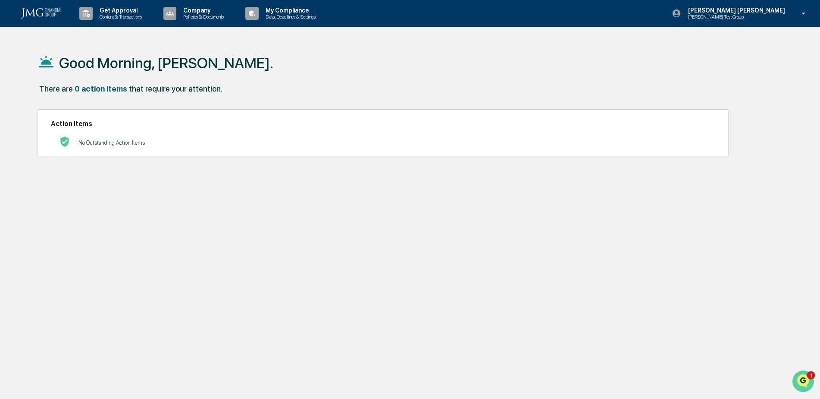
click at [799, 380] on img "Open customer support" at bounding box center [804, 380] width 22 height 17
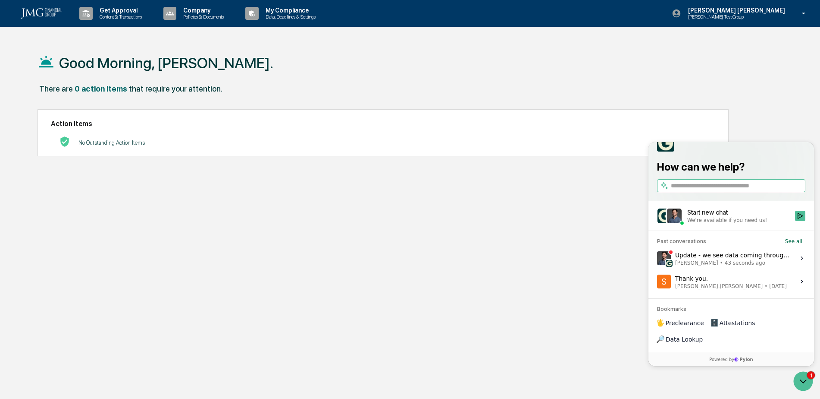
click at [760, 266] on span "Dave Feldman • 43 seconds ago" at bounding box center [732, 262] width 115 height 7
click at [657, 258] on button "View issue" at bounding box center [657, 258] width 0 height 0
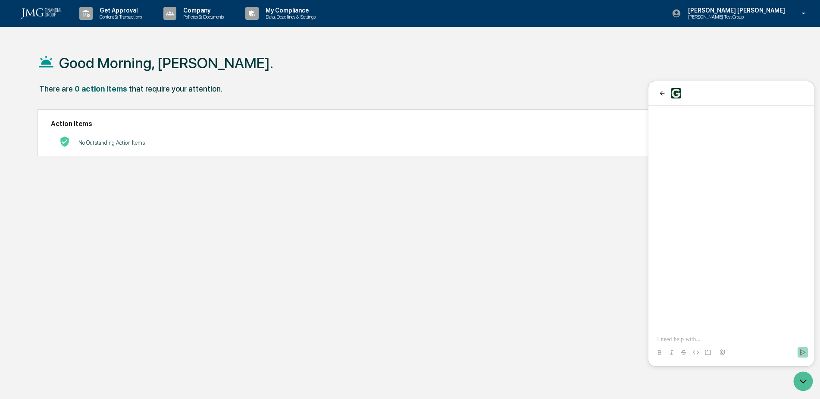
scroll to position [101, 0]
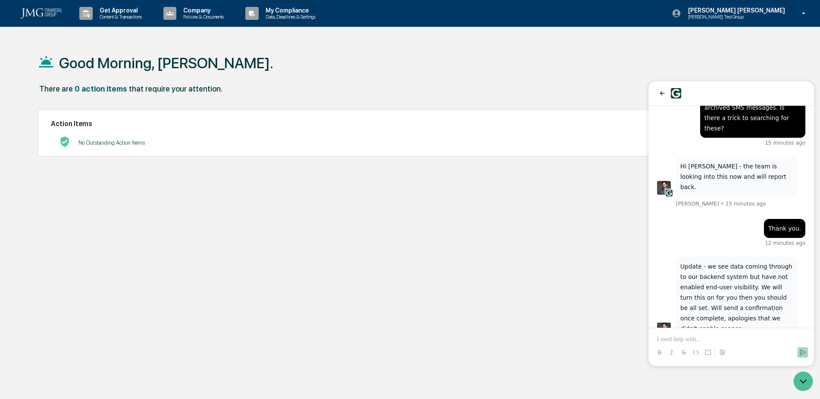
click at [696, 339] on p at bounding box center [731, 339] width 148 height 9
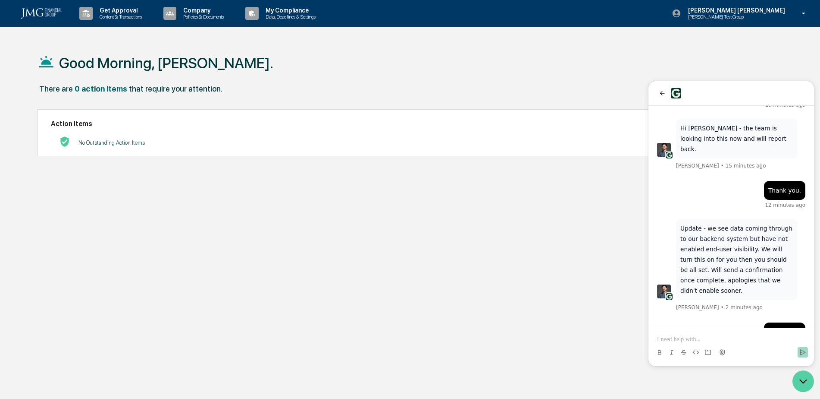
click at [796, 383] on icon "Open customer support" at bounding box center [804, 381] width 22 height 22
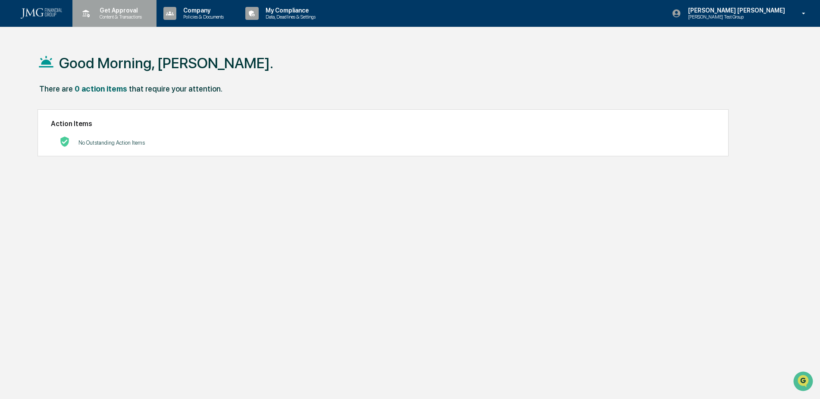
click at [131, 17] on p "Content & Transactions" at bounding box center [119, 17] width 53 height 6
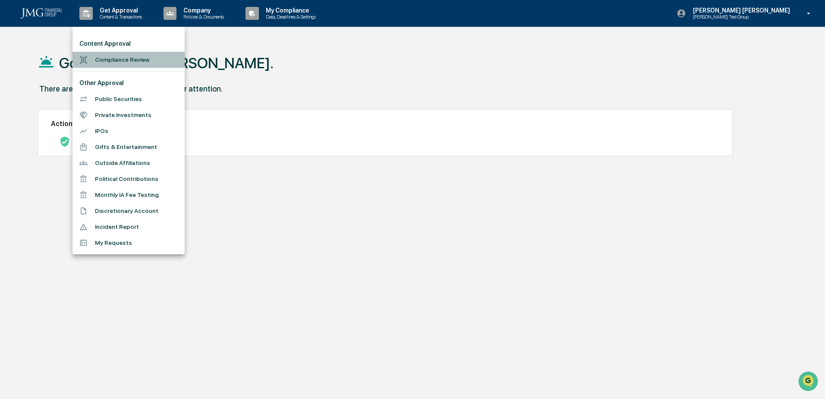
click at [141, 62] on li "Compliance Review" at bounding box center [128, 60] width 112 height 16
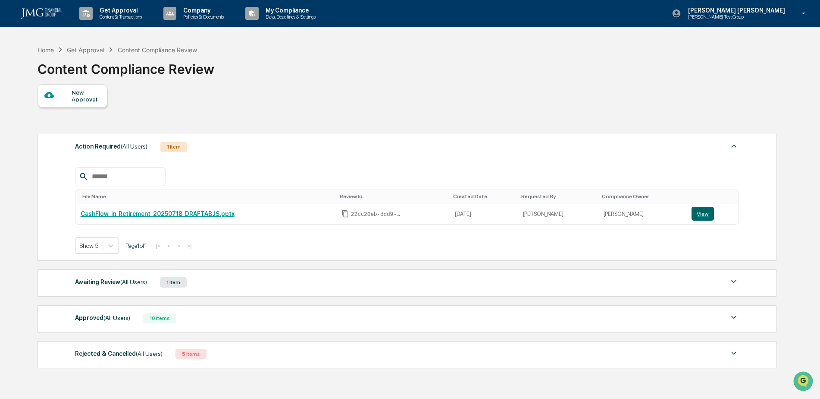
click at [735, 281] on img at bounding box center [734, 281] width 10 height 10
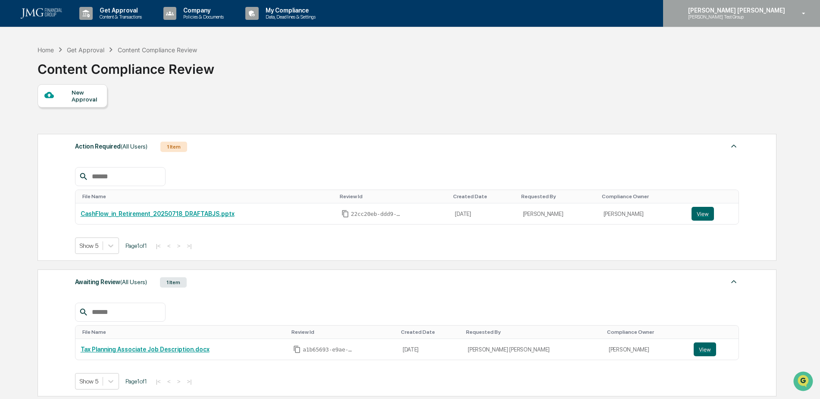
click at [754, 21] on div "Steven Lennart Steve Test Group" at bounding box center [741, 13] width 157 height 27
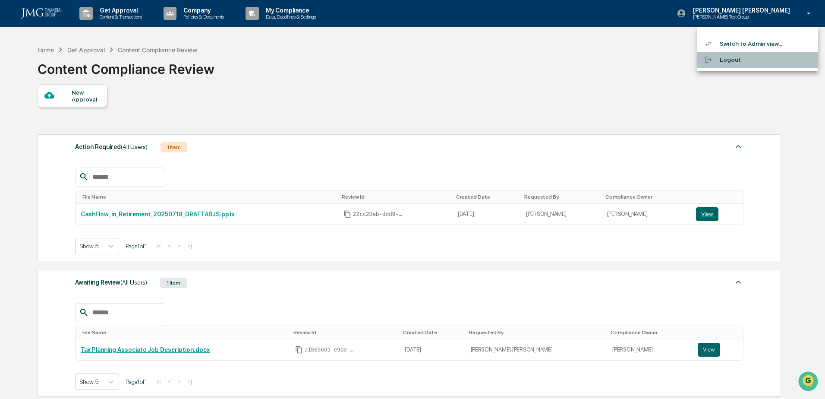
click at [738, 61] on li "Logout" at bounding box center [757, 60] width 121 height 16
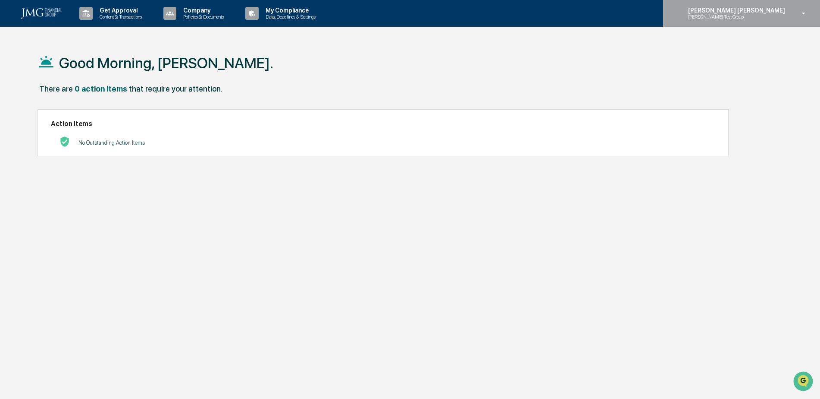
click at [788, 23] on div "Steven Lennart Steve Test Group" at bounding box center [741, 13] width 157 height 27
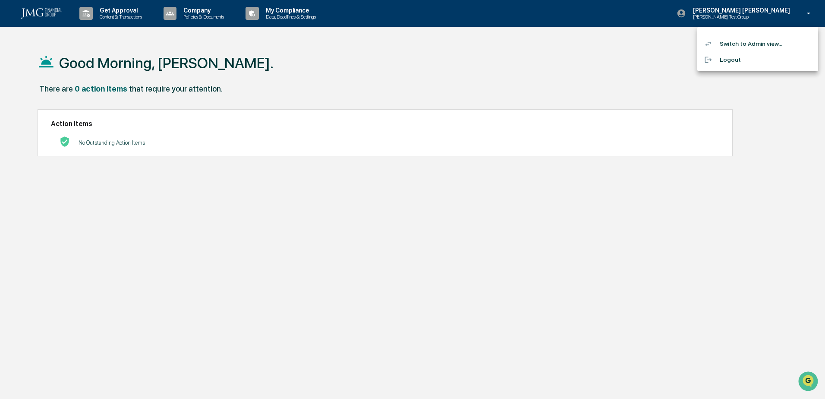
click at [763, 42] on li "Switch to Admin view..." at bounding box center [757, 44] width 121 height 16
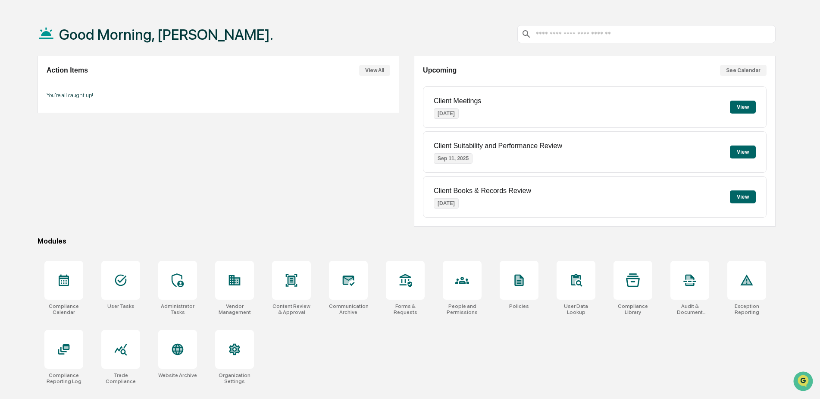
scroll to position [41, 0]
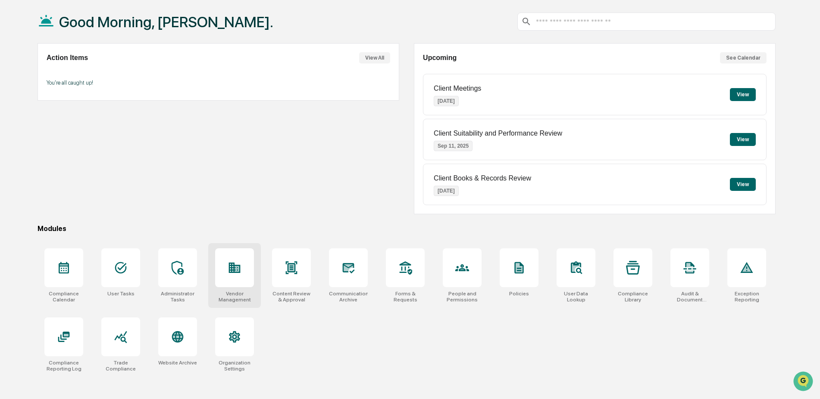
click at [239, 280] on div at bounding box center [234, 267] width 39 height 39
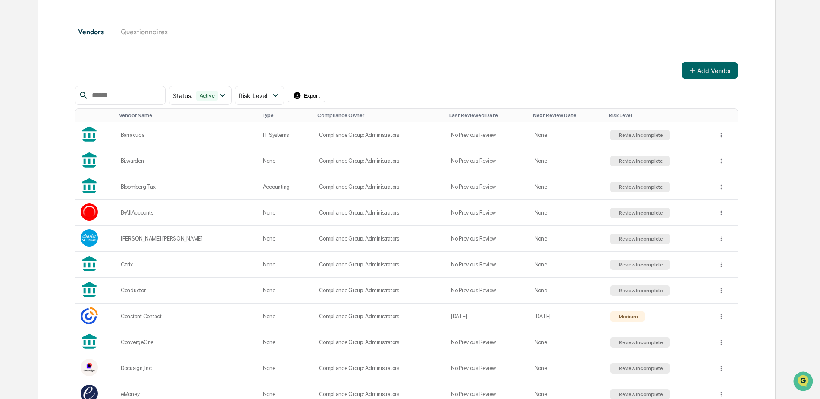
scroll to position [86, 0]
click at [158, 136] on div "Barracuda" at bounding box center [187, 134] width 132 height 6
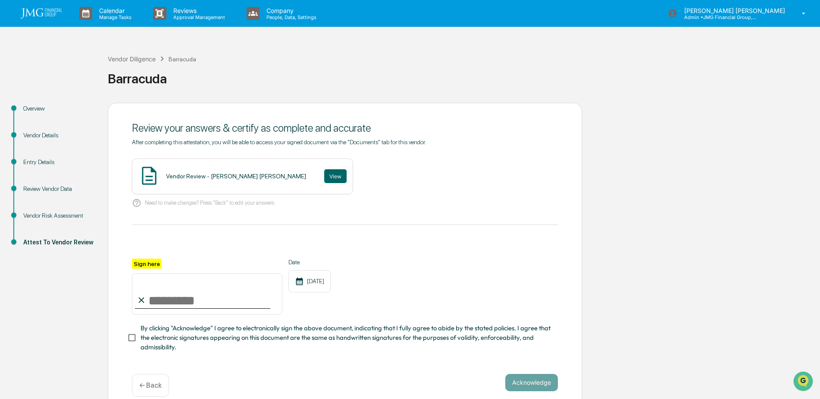
click at [52, 135] on div "Vendor Details" at bounding box center [58, 135] width 71 height 9
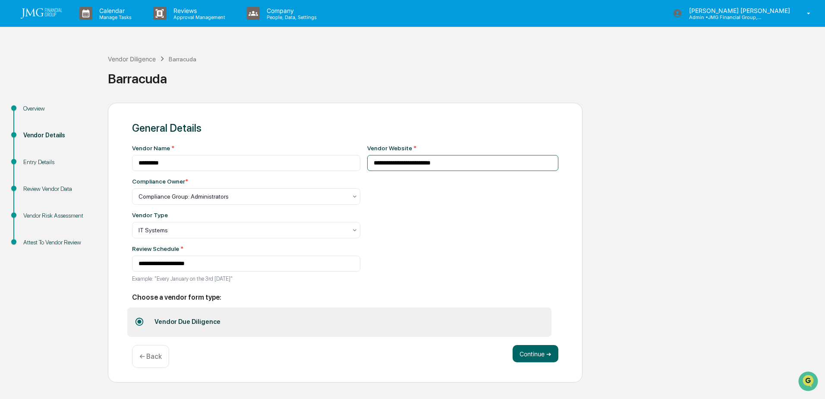
drag, startPoint x: 364, startPoint y: 163, endPoint x: 446, endPoint y: 163, distance: 81.1
click at [446, 163] on input "**********" at bounding box center [463, 163] width 192 height 16
click at [568, 66] on div "Barracuda" at bounding box center [464, 75] width 713 height 22
click at [132, 59] on div "Vendor Diligence" at bounding box center [132, 58] width 48 height 7
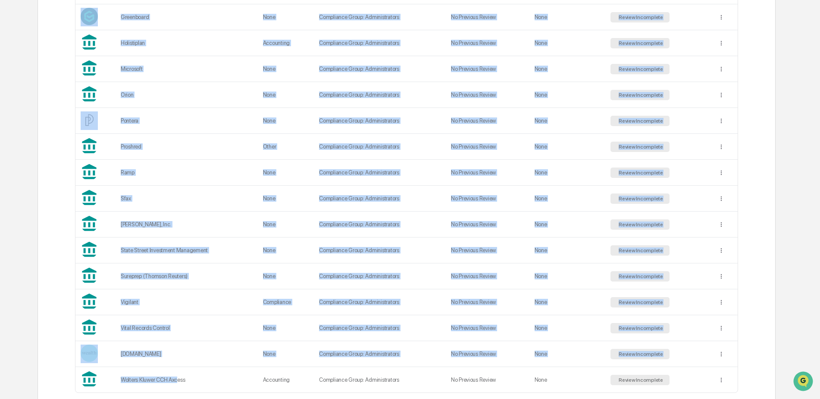
scroll to position [612, 0]
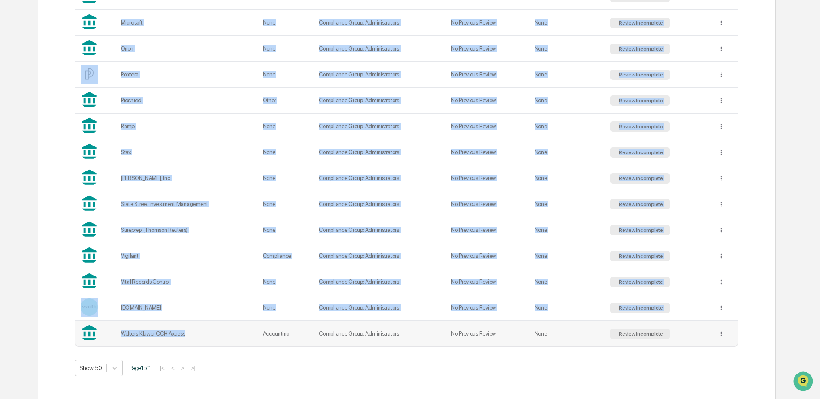
drag, startPoint x: 105, startPoint y: 210, endPoint x: 193, endPoint y: 330, distance: 148.5
copy tbody "Barracuda IT Systems Compliance Group: Administrators No Previous Review None R…"
click at [250, 159] on td "Sfax" at bounding box center [187, 152] width 142 height 26
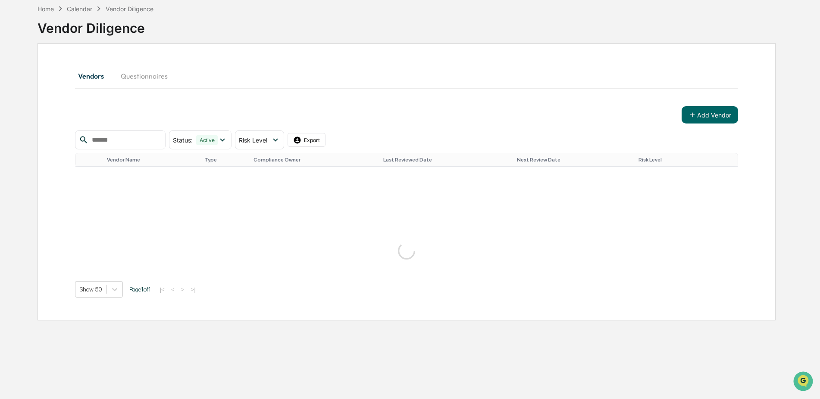
scroll to position [86, 0]
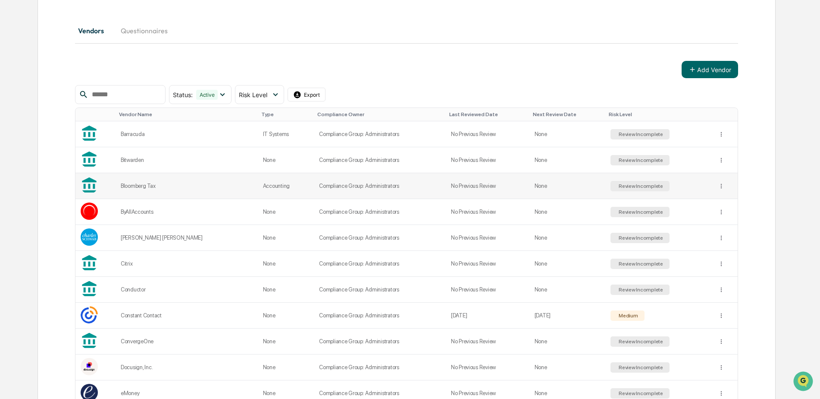
click at [152, 185] on div "Bloomberg Tax" at bounding box center [187, 185] width 132 height 6
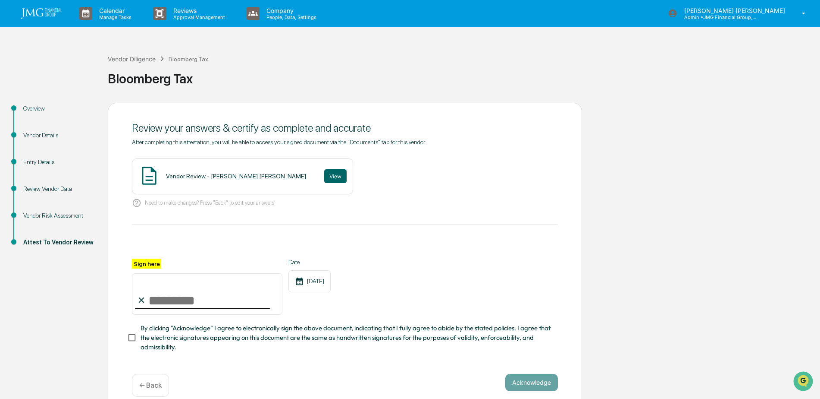
click at [44, 132] on div "Vendor Details" at bounding box center [58, 135] width 71 height 9
